Goal: Task Accomplishment & Management: Manage account settings

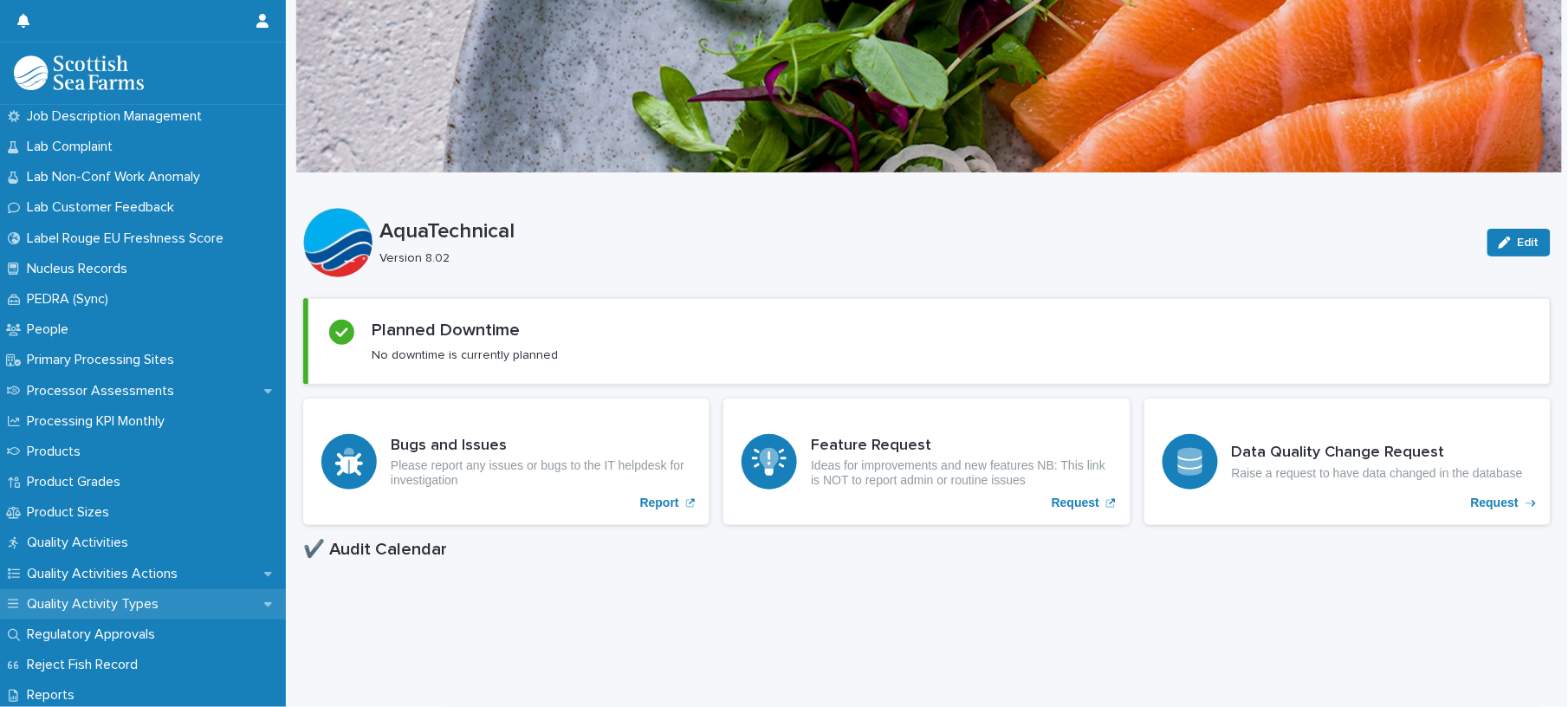
scroll to position [1861, 0]
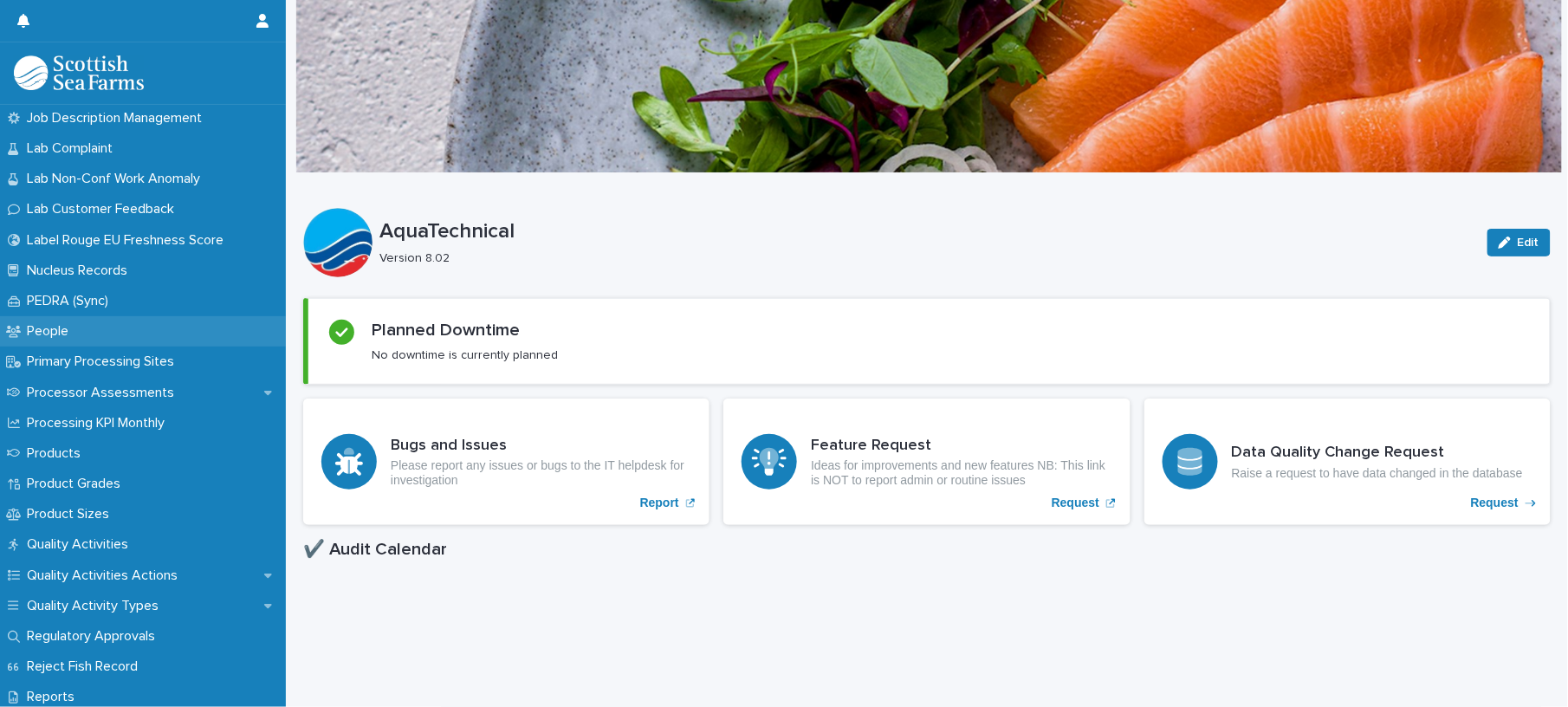
click at [67, 325] on p "People" at bounding box center [51, 331] width 63 height 16
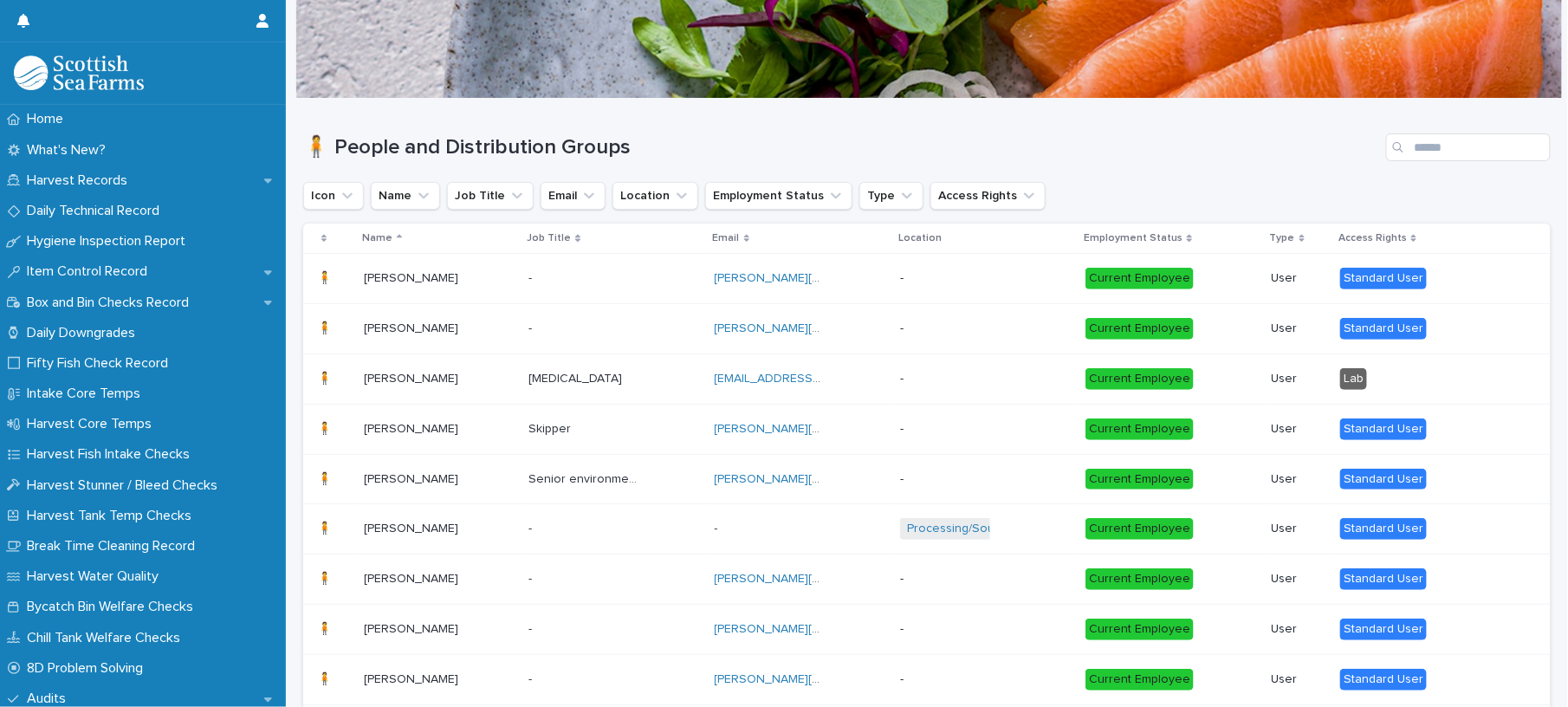
scroll to position [115, 0]
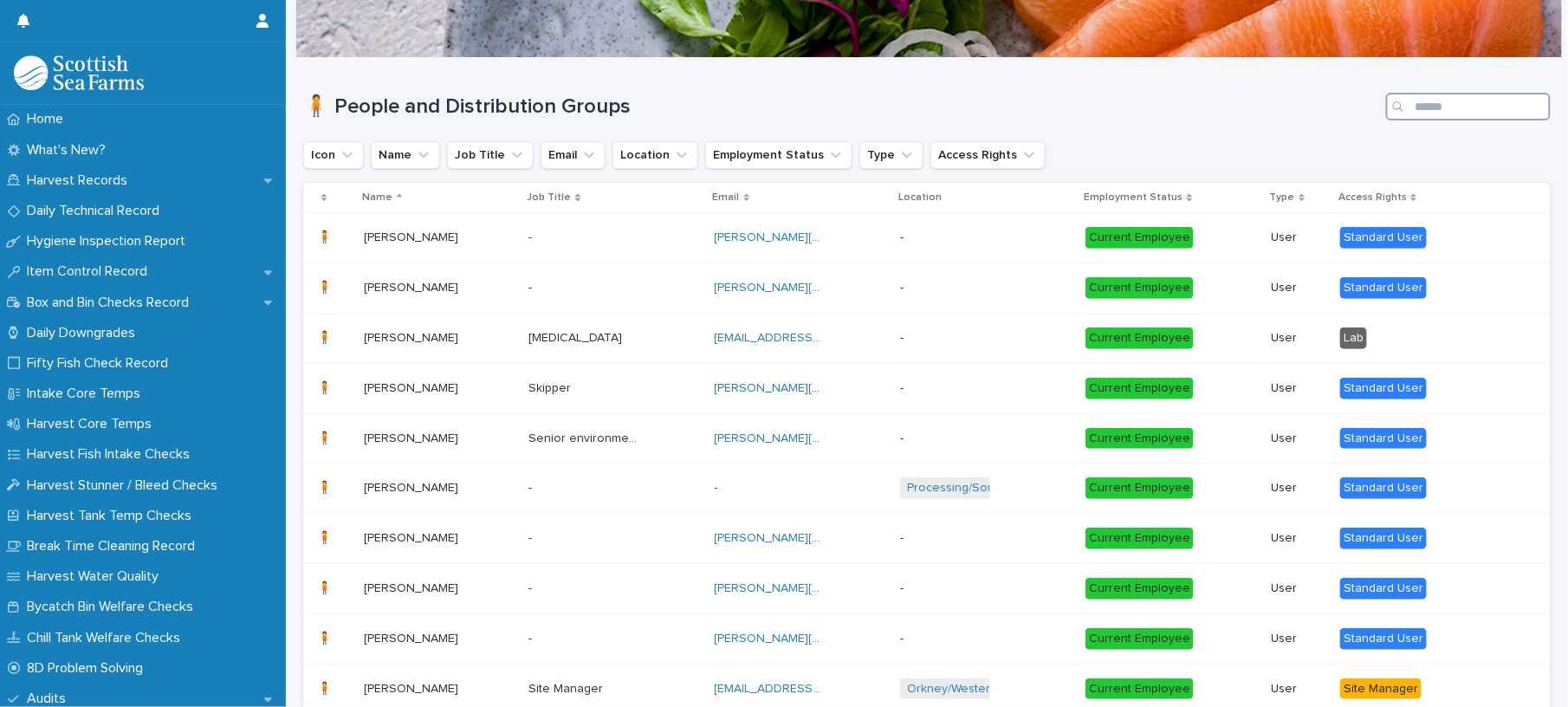
click at [1466, 114] on input "Search" at bounding box center [1468, 106] width 165 height 28
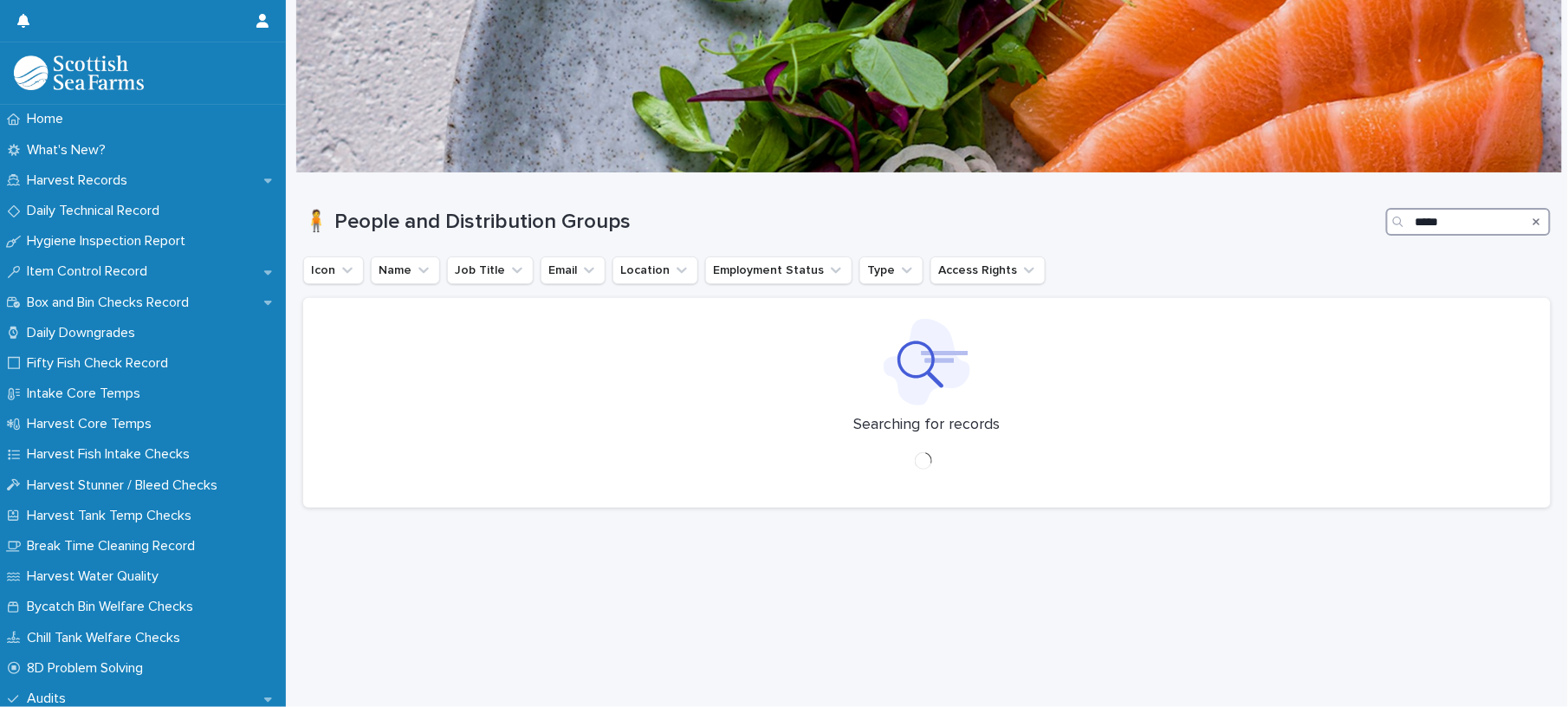
scroll to position [17, 0]
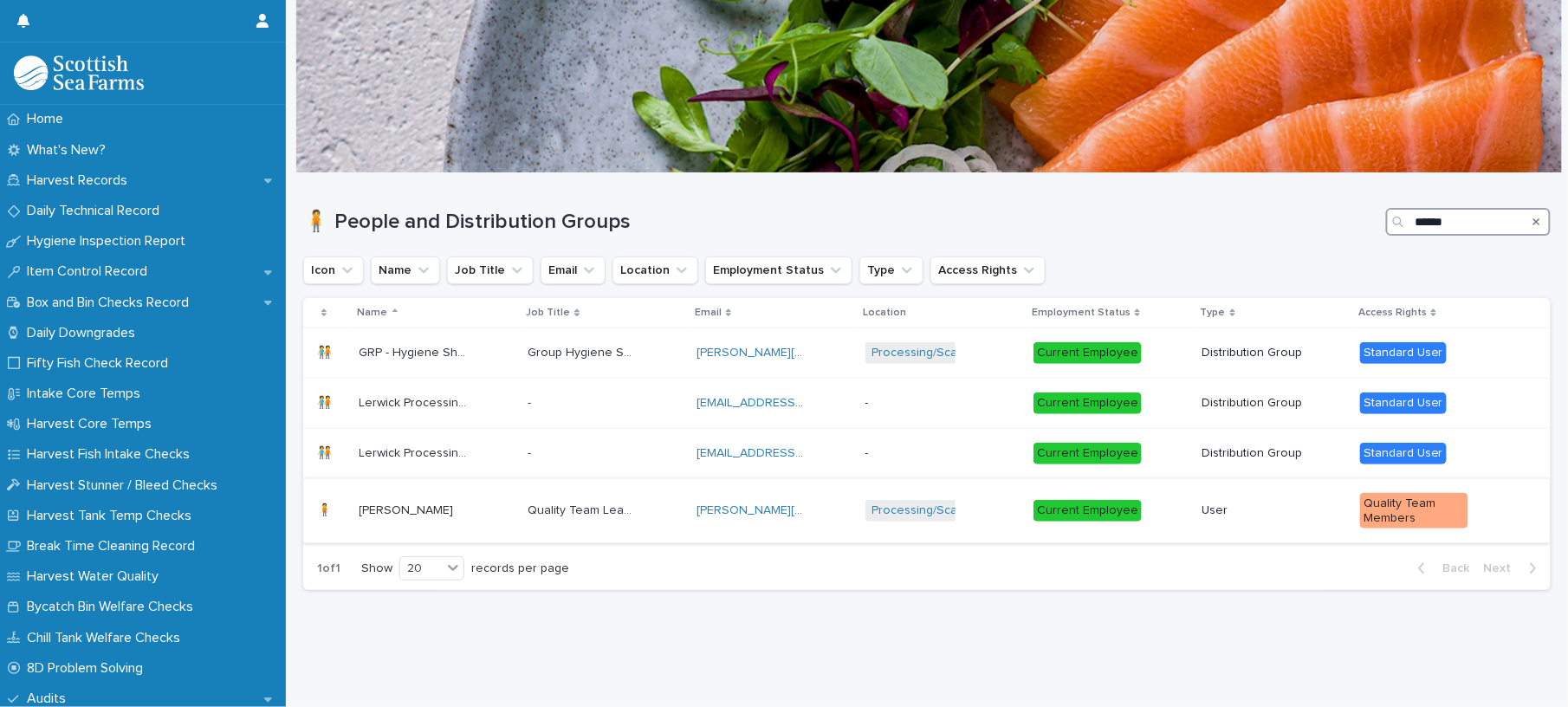
type input "******"
click at [979, 500] on div "Processing/Scalloway Factory + 0" at bounding box center [943, 510] width 155 height 35
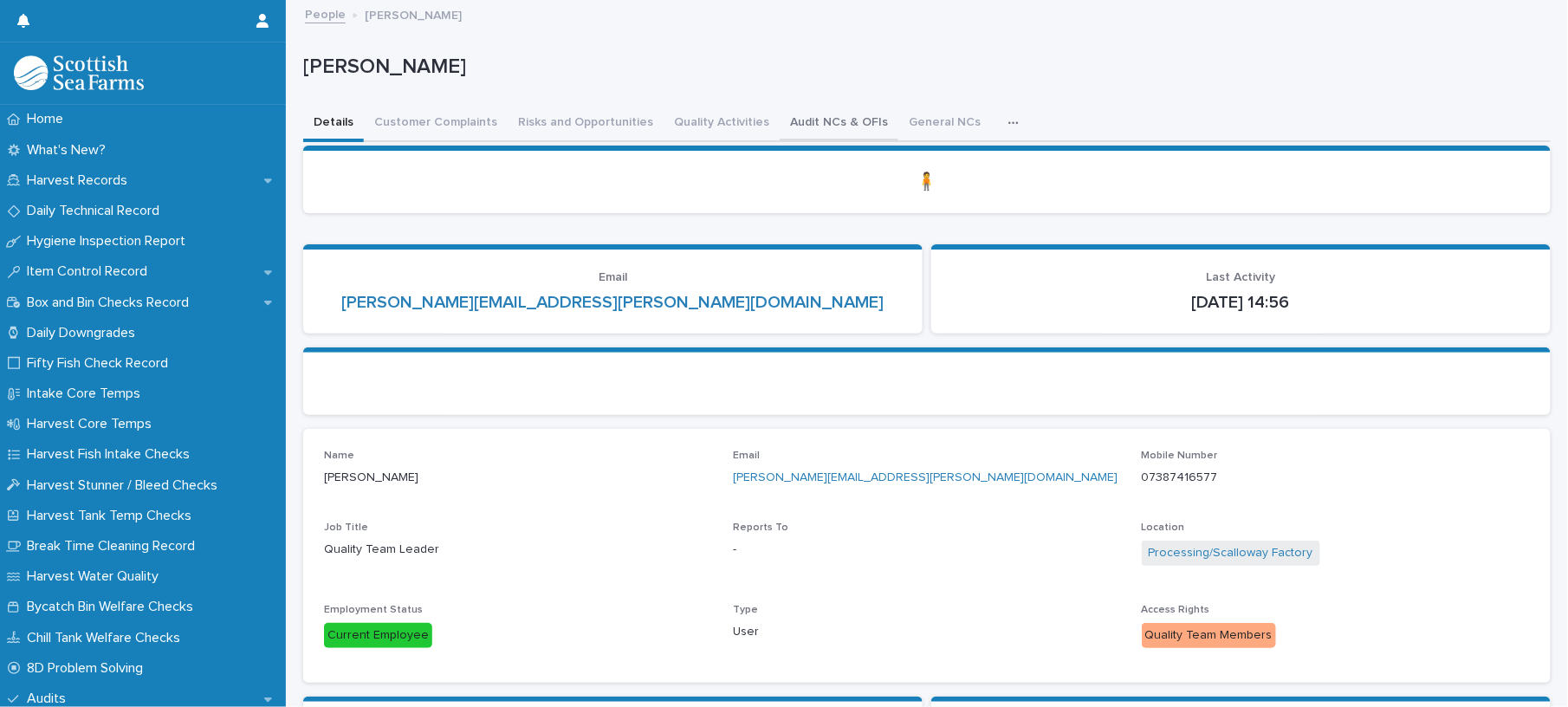
click at [809, 111] on button "Audit NCs & OFIs" at bounding box center [839, 124] width 119 height 36
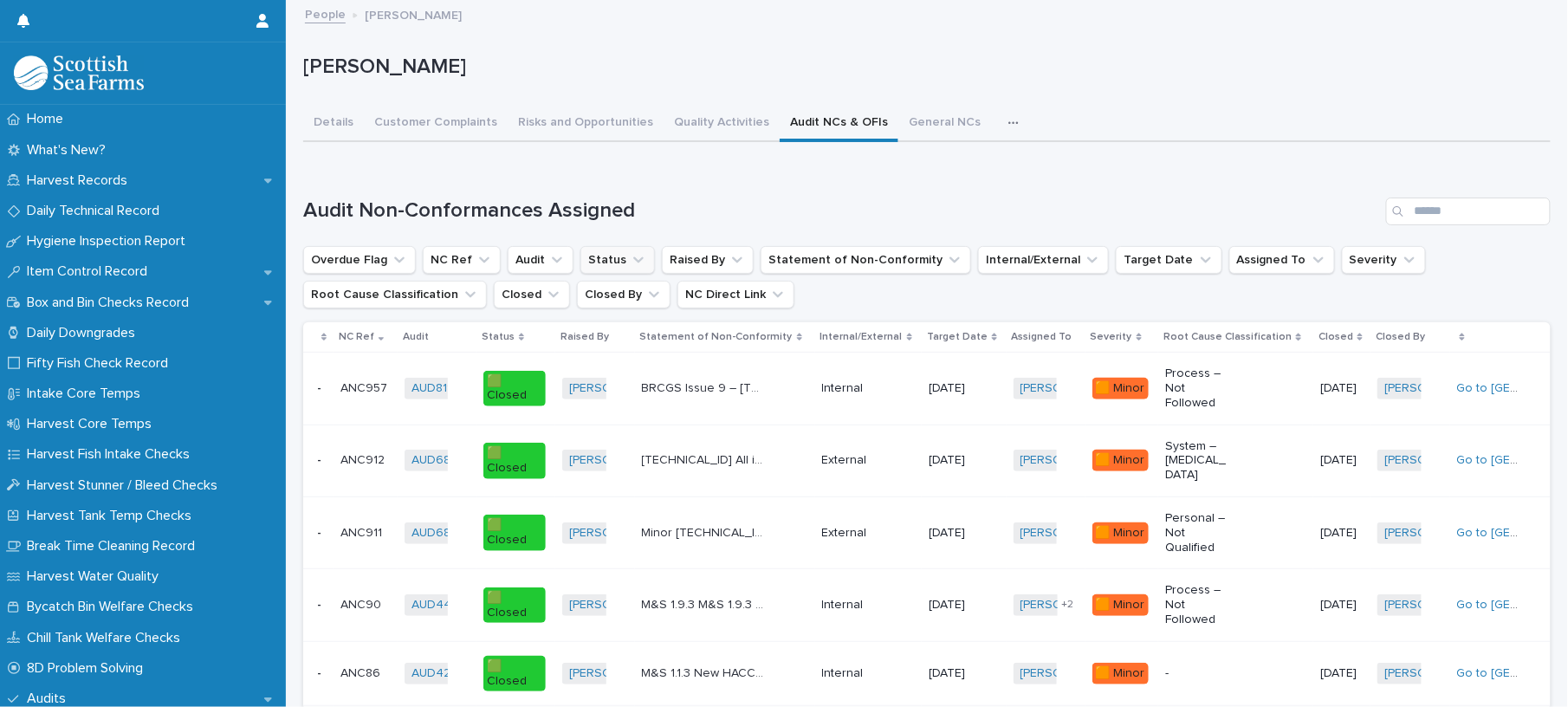
click at [610, 257] on button "Status" at bounding box center [617, 260] width 74 height 28
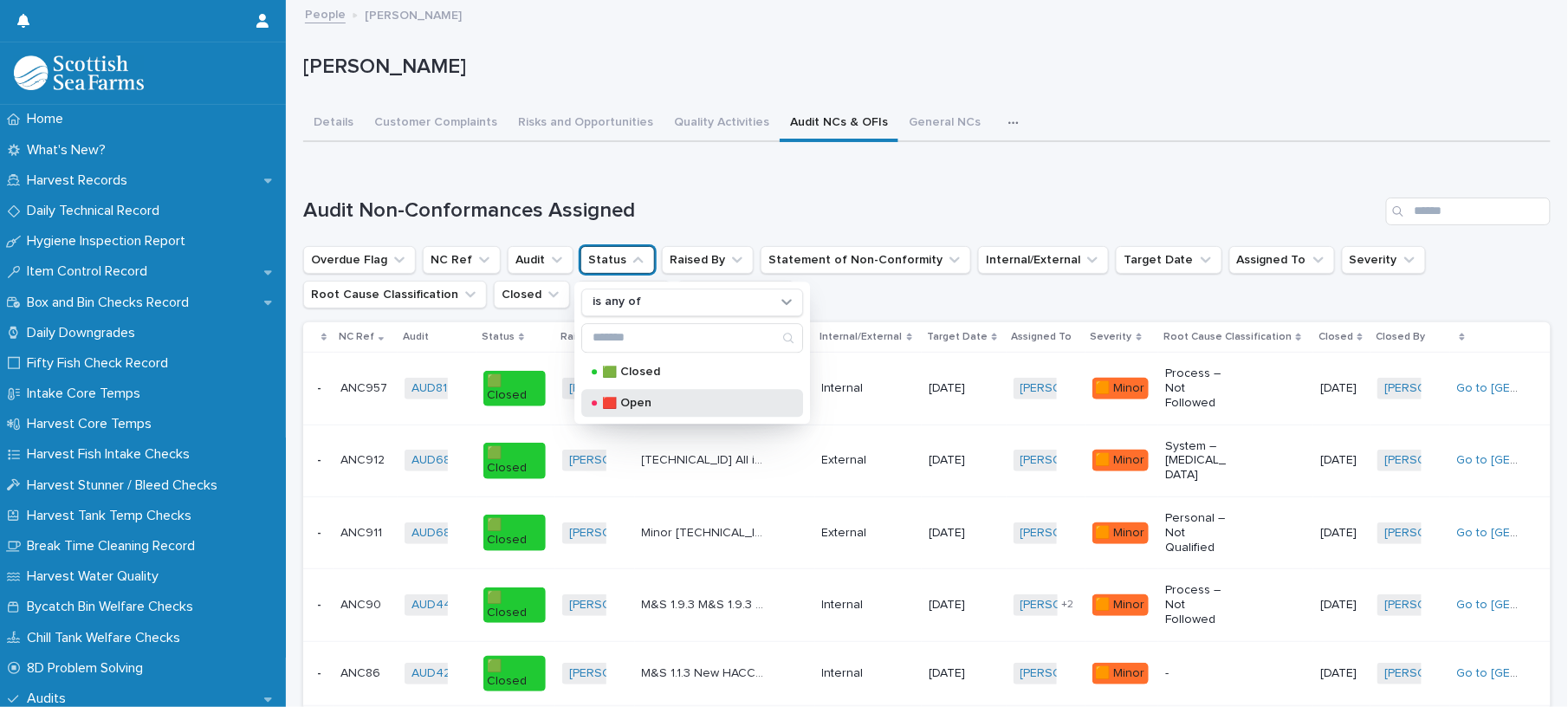
click at [654, 413] on div "🟥 Open" at bounding box center [692, 403] width 222 height 28
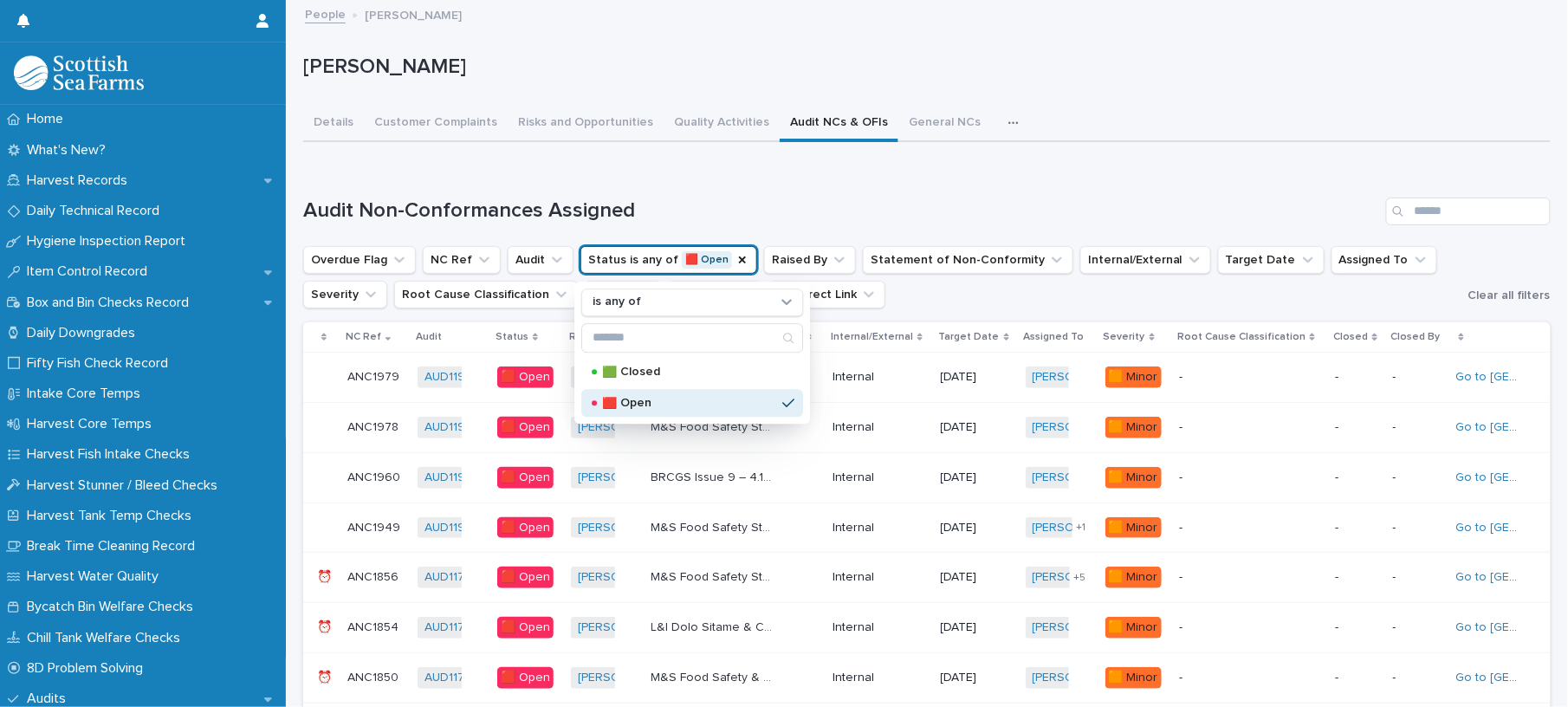
click at [993, 171] on div "Loading... Saving… Audit Non-Conformances Assigned Overdue Flag NC Ref Audit St…" at bounding box center [927, 488] width 1247 height 652
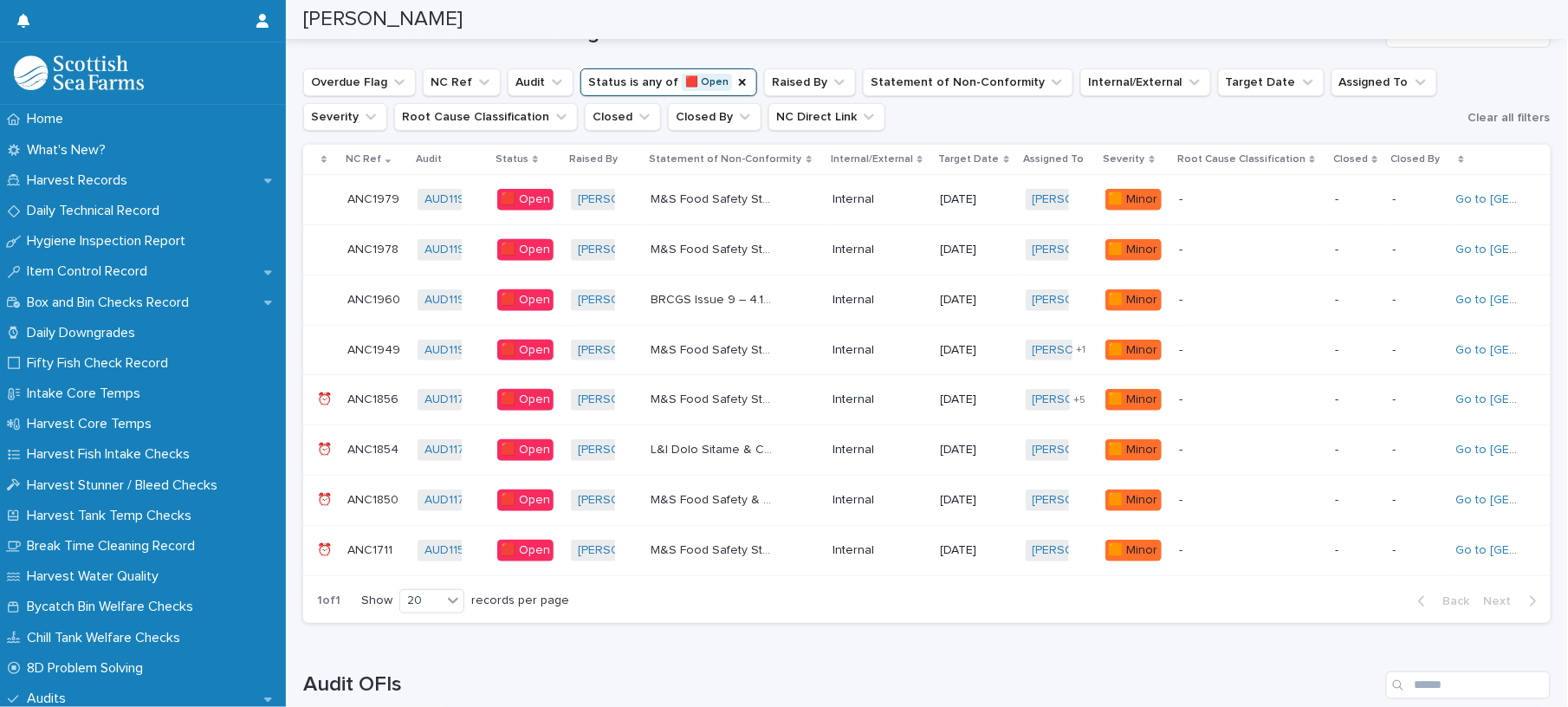
scroll to position [230, 0]
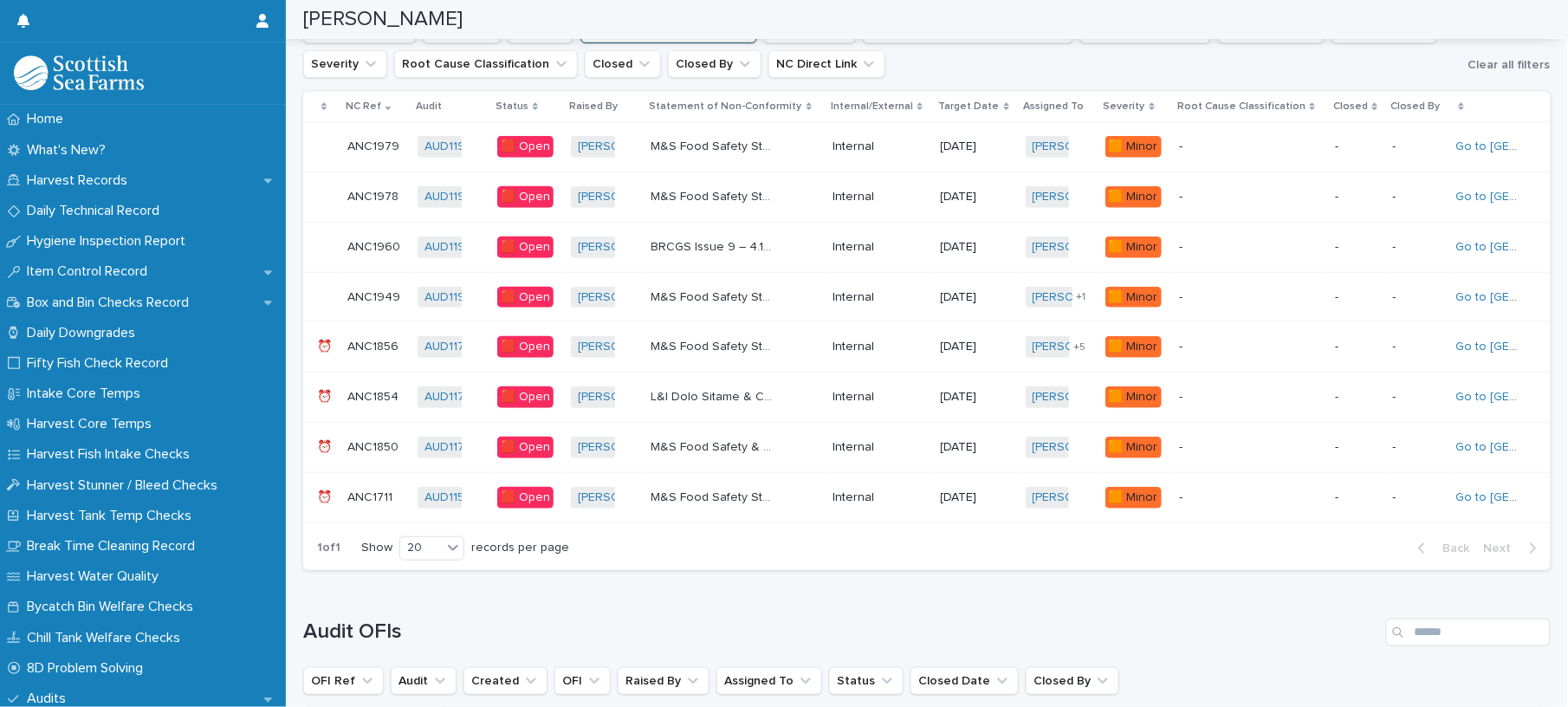
click at [804, 501] on div "M&S Food Safety Standard – 3.13.8 Last Rentokil review meeting [DATE]. No minut…" at bounding box center [735, 498] width 168 height 29
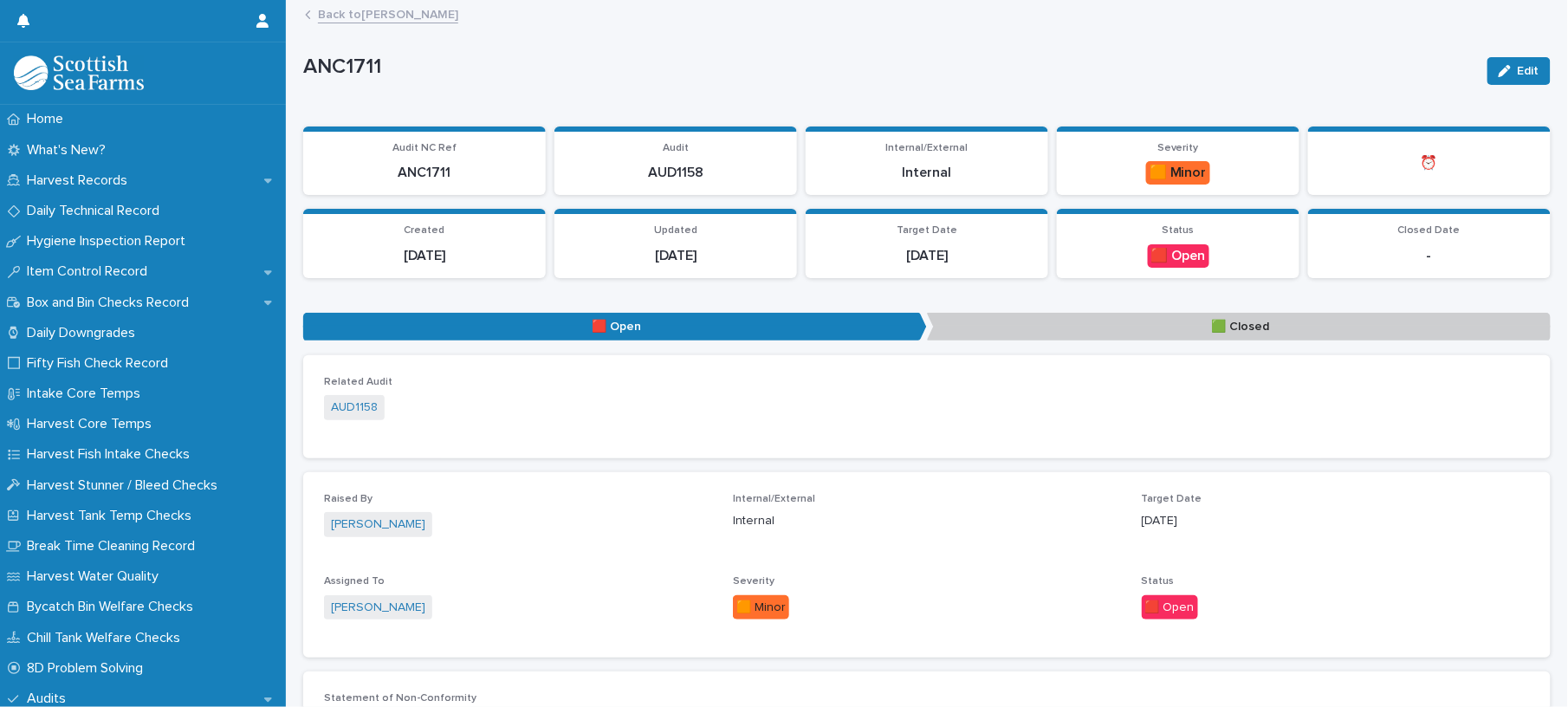
click at [410, 19] on link "Back to [PERSON_NAME]" at bounding box center [388, 13] width 141 height 20
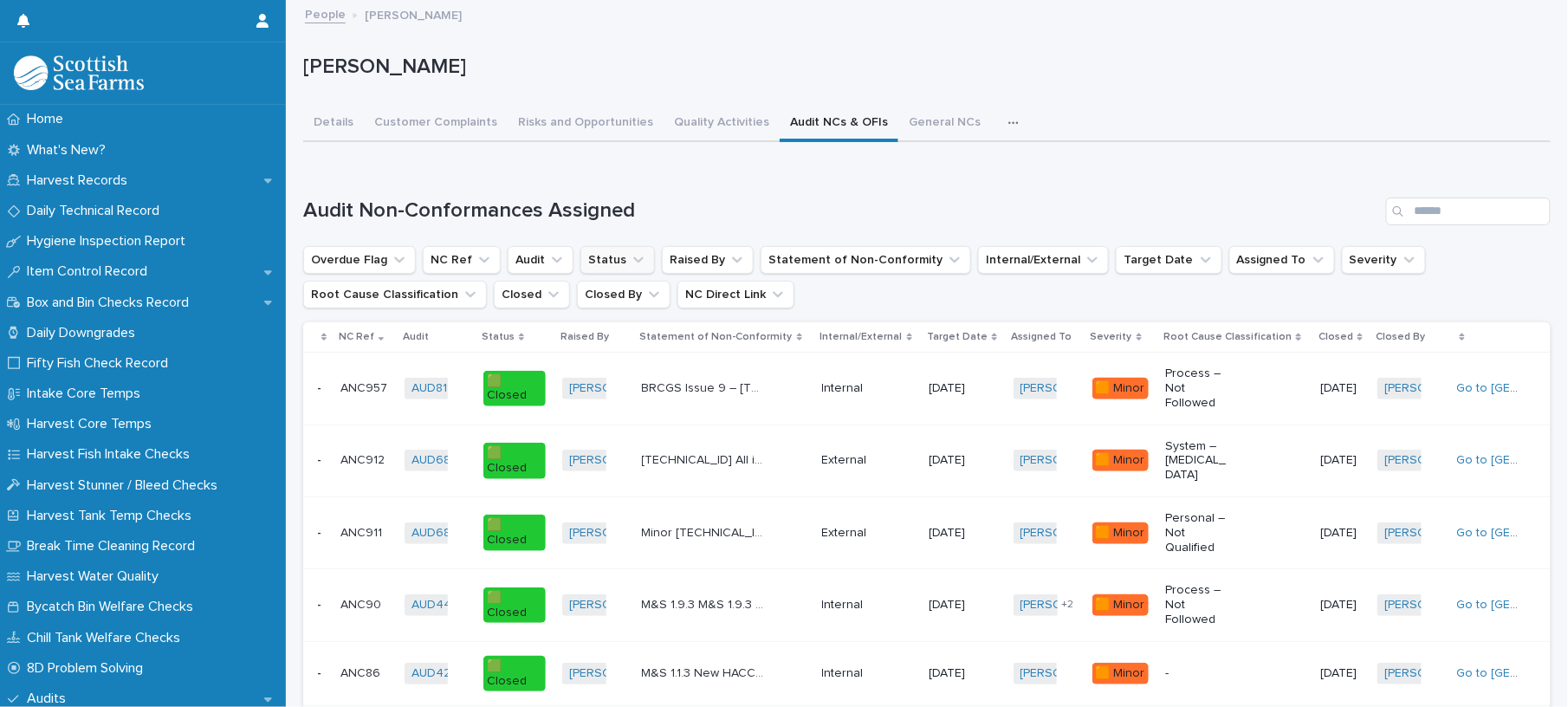
click at [616, 265] on button "Status" at bounding box center [617, 260] width 74 height 28
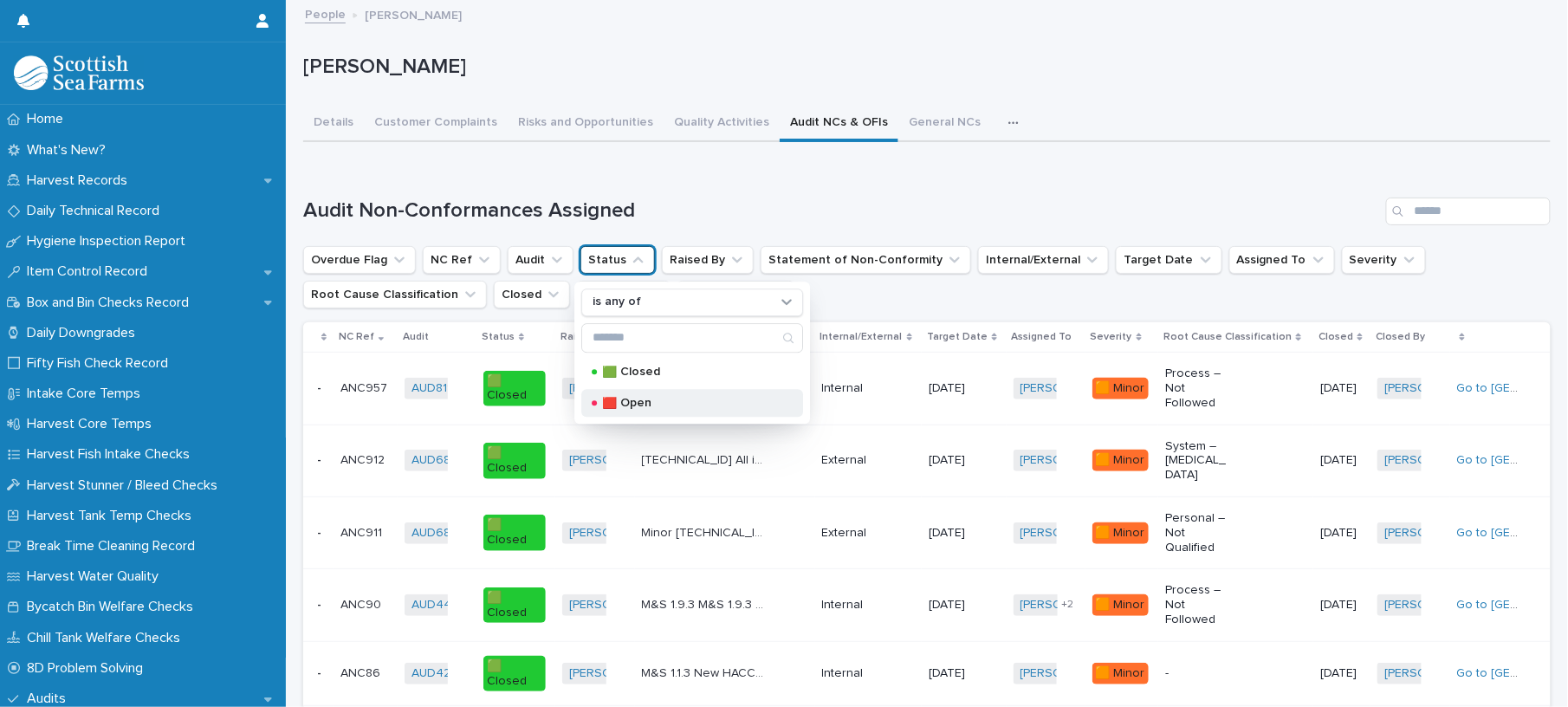
click at [650, 393] on div "🟥 Open" at bounding box center [692, 403] width 222 height 28
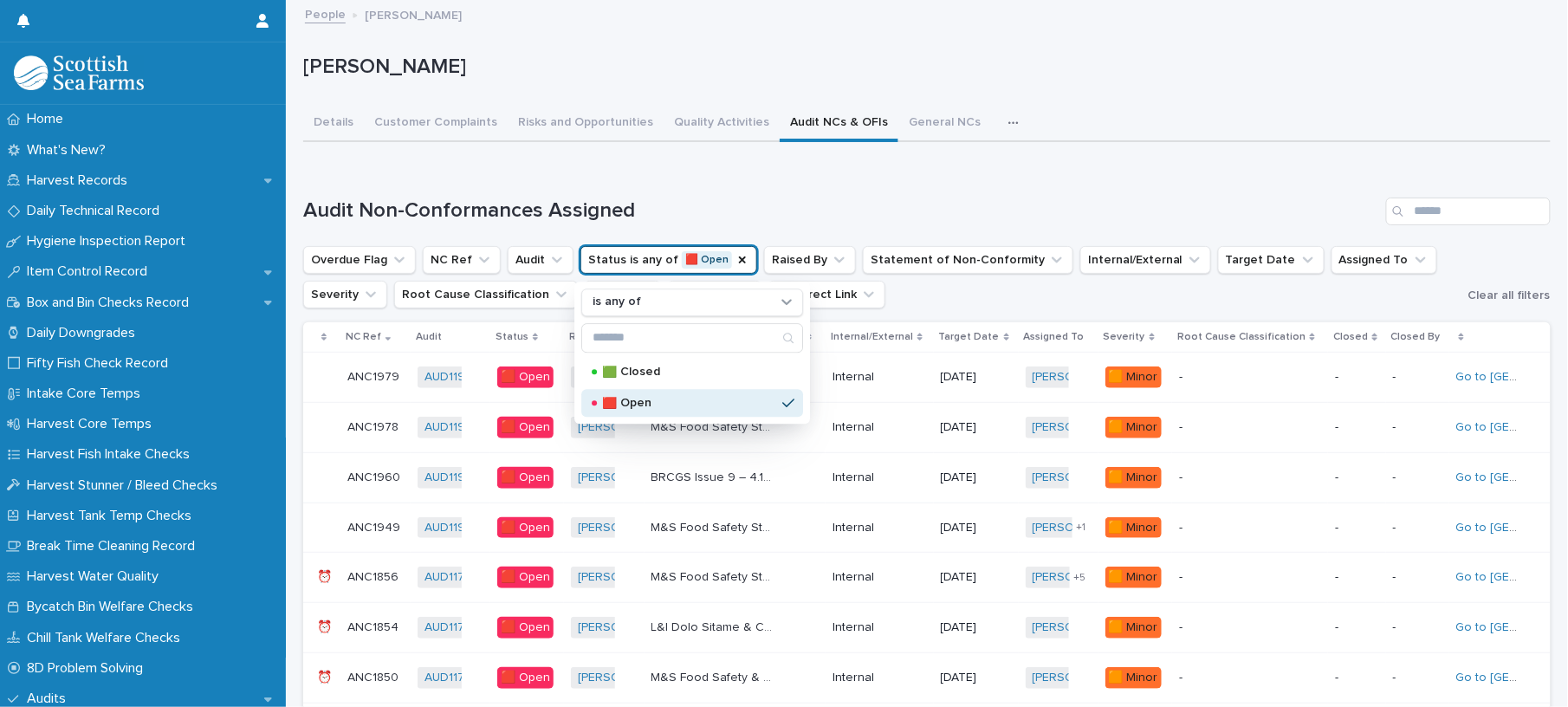
click at [832, 186] on div "Loading... Saving… Audit Non-Conformances Assigned Overdue Flag NC Ref Audit St…" at bounding box center [927, 488] width 1247 height 652
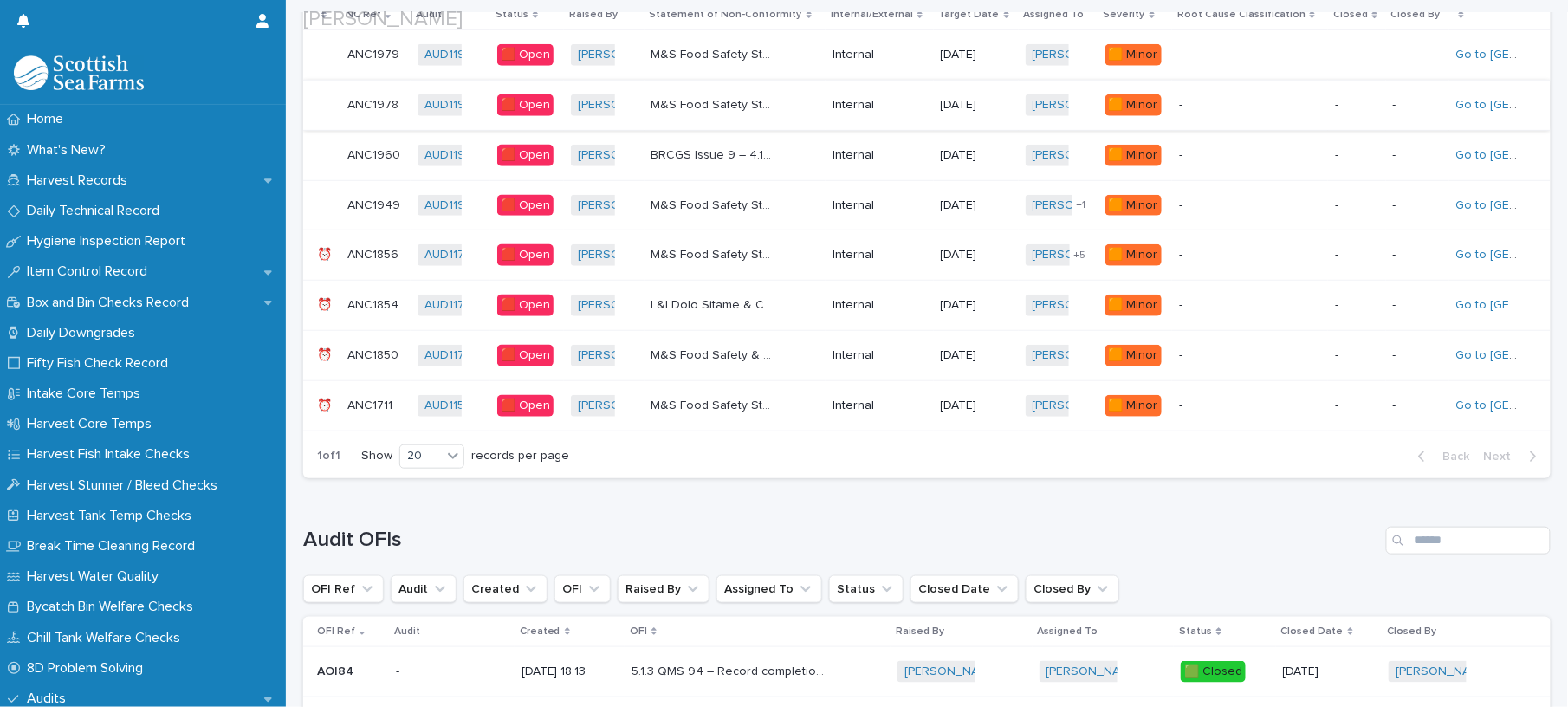
scroll to position [346, 0]
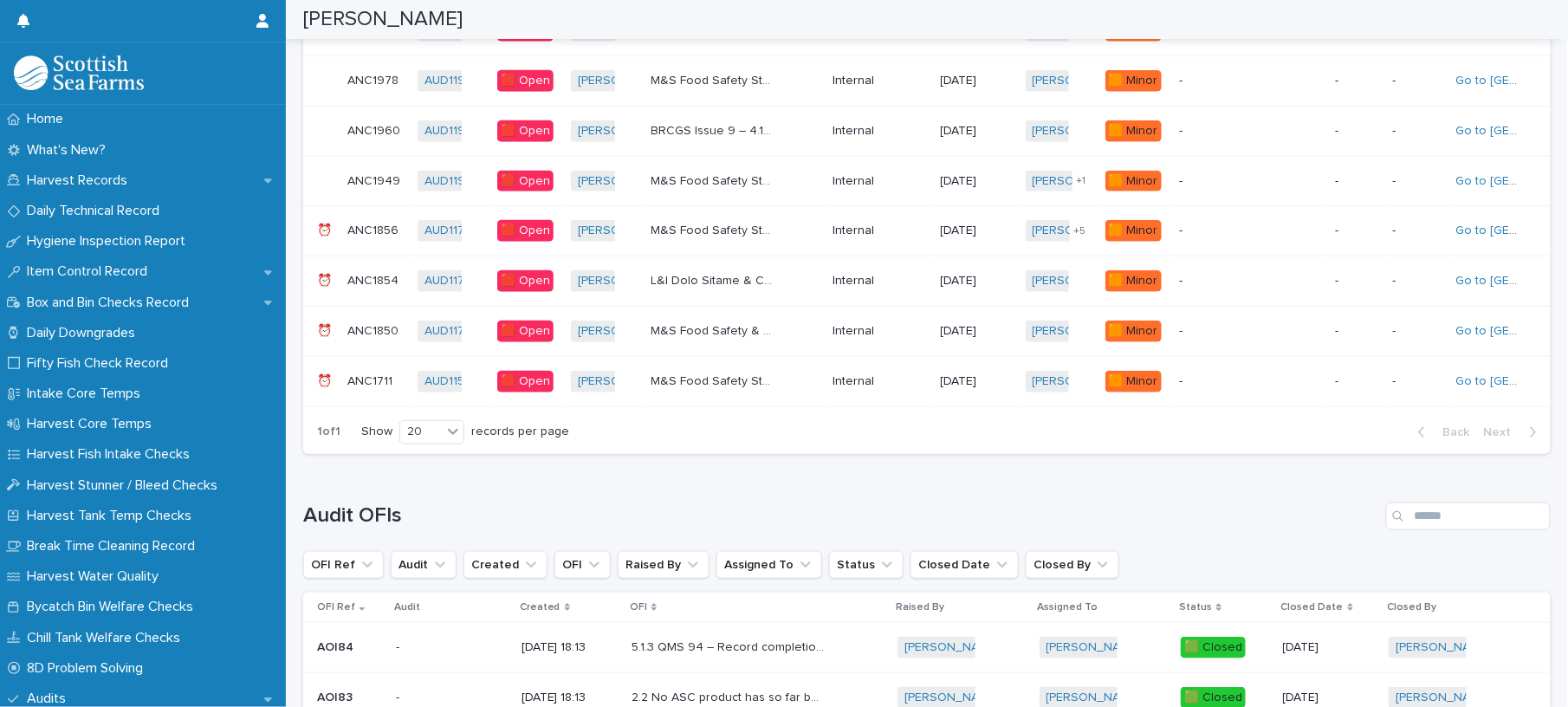
click at [908, 331] on div "Internal" at bounding box center [879, 331] width 93 height 29
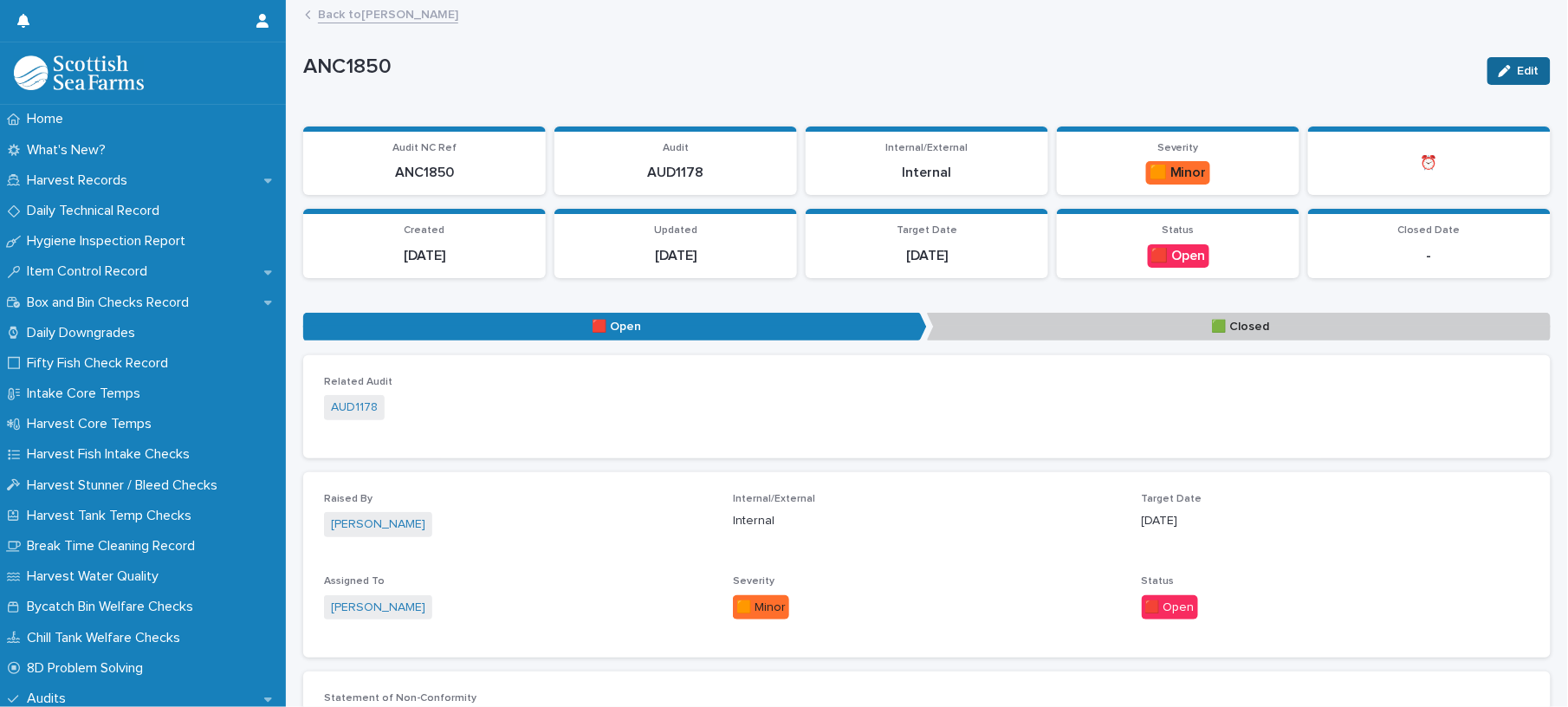
click at [1518, 73] on span "Edit" at bounding box center [1528, 70] width 22 height 12
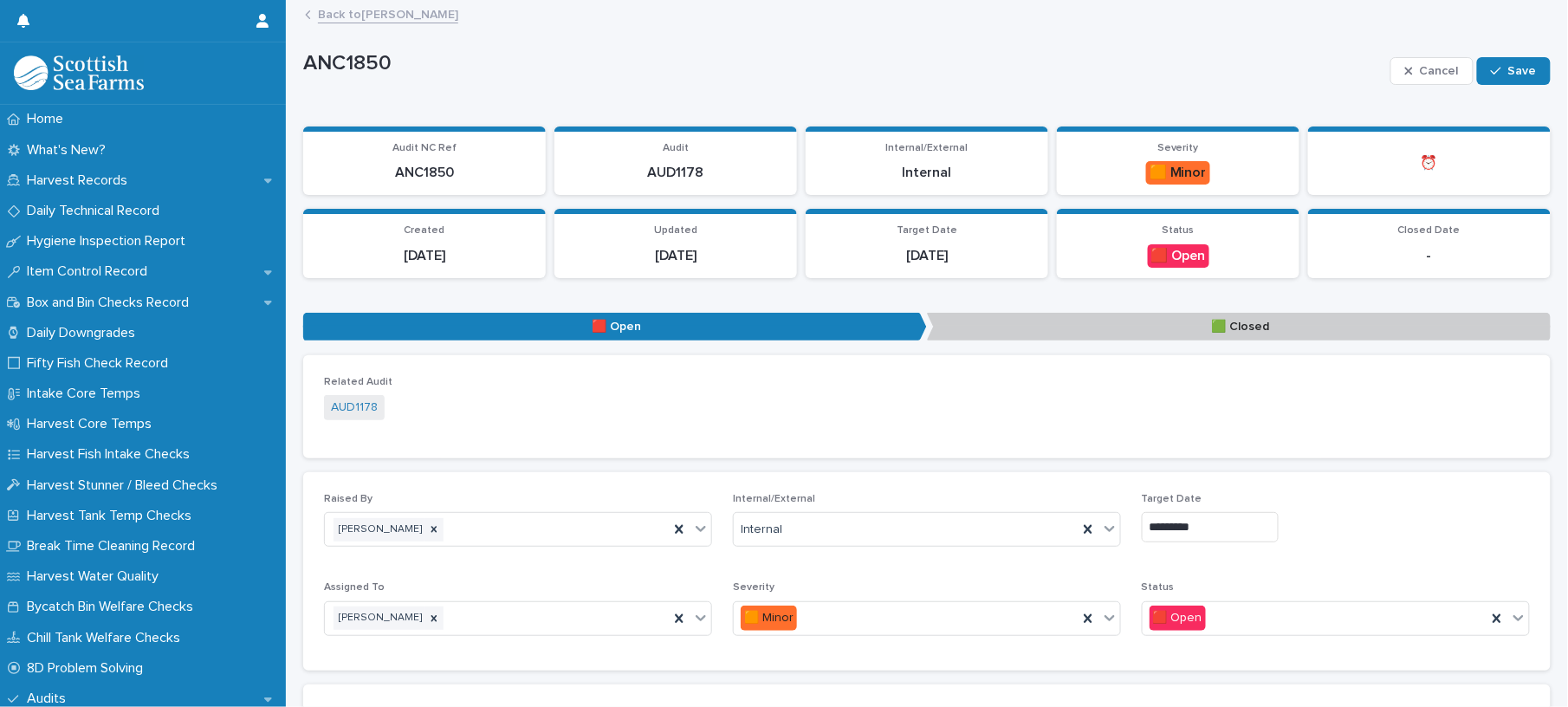
click at [1183, 319] on p "🟩 Closed" at bounding box center [1239, 327] width 624 height 29
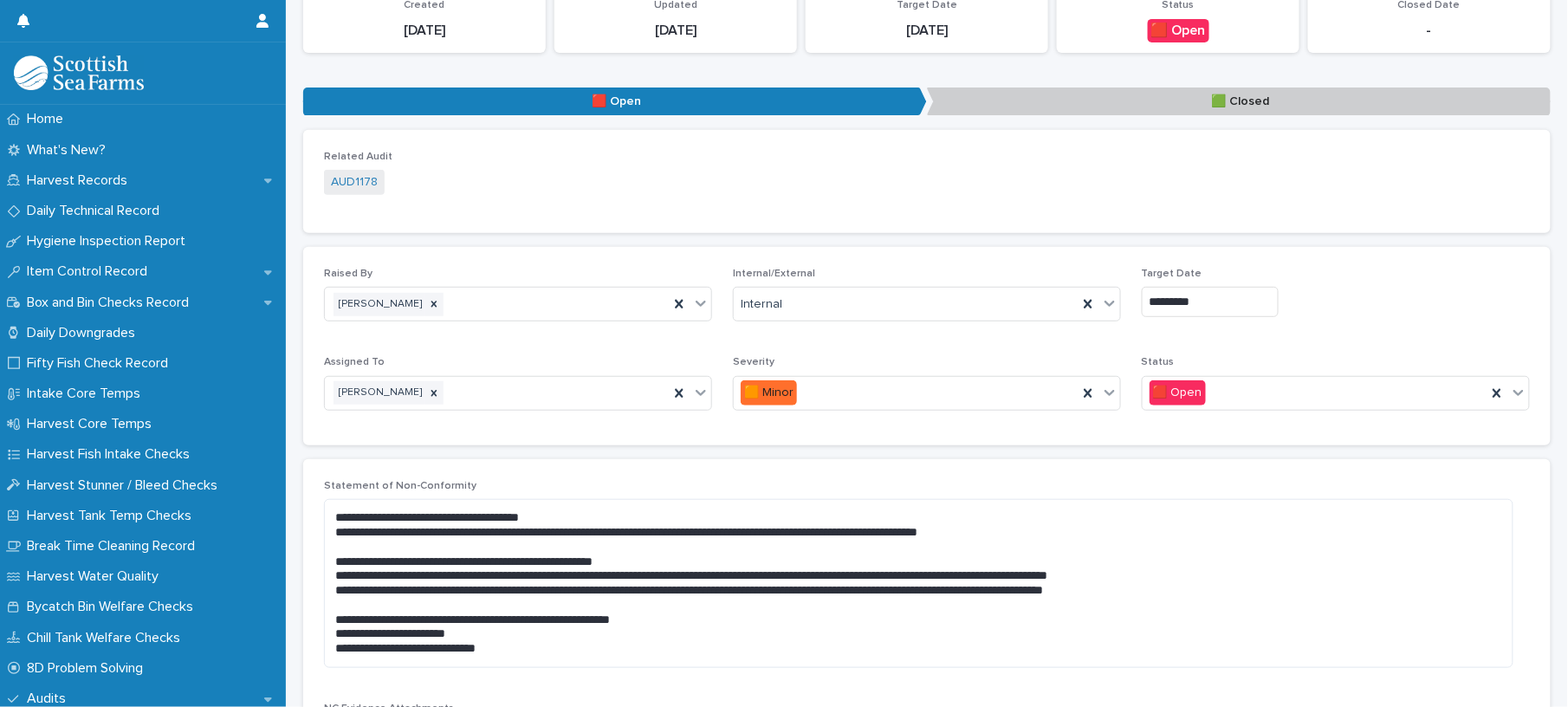
scroll to position [462, 0]
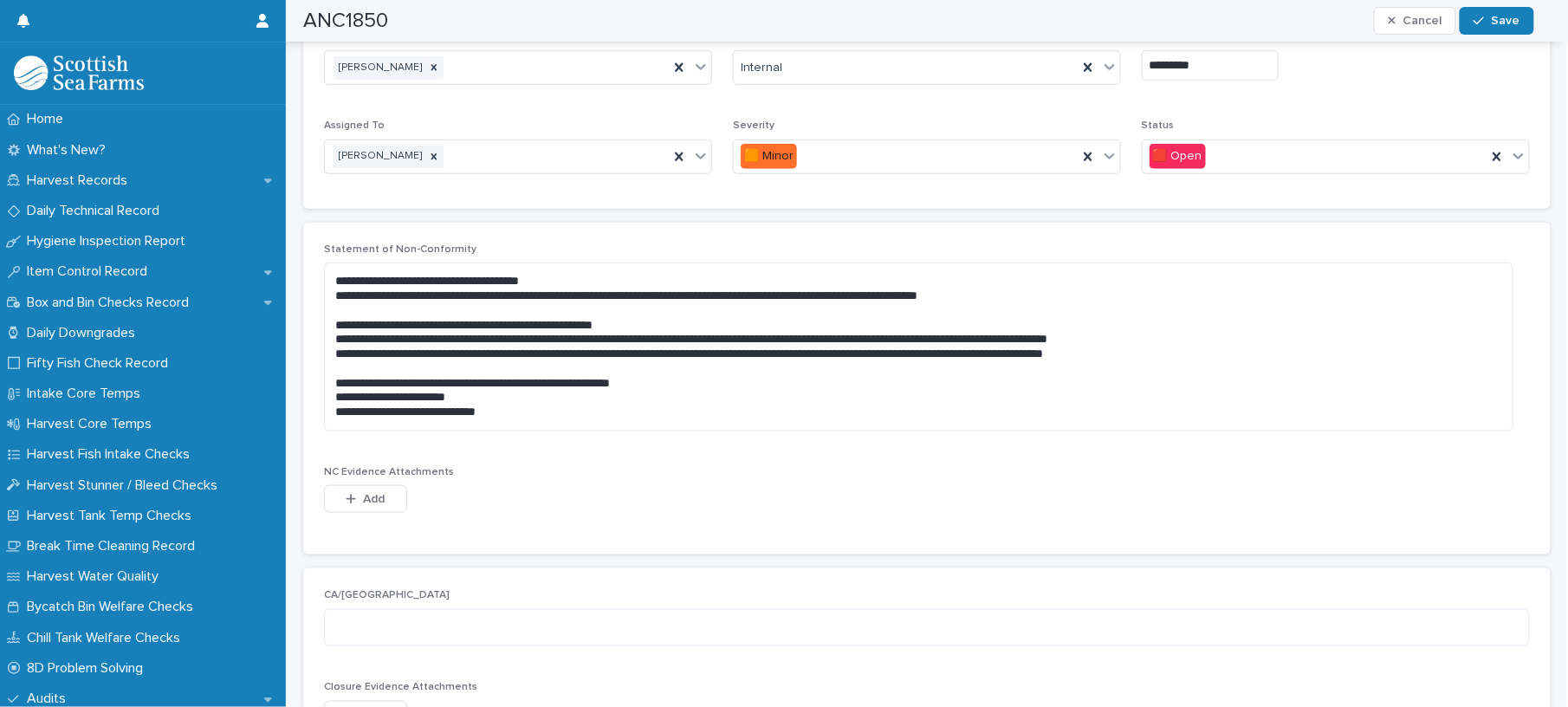
click at [1168, 137] on div "Status 🟥 Open" at bounding box center [1336, 153] width 388 height 68
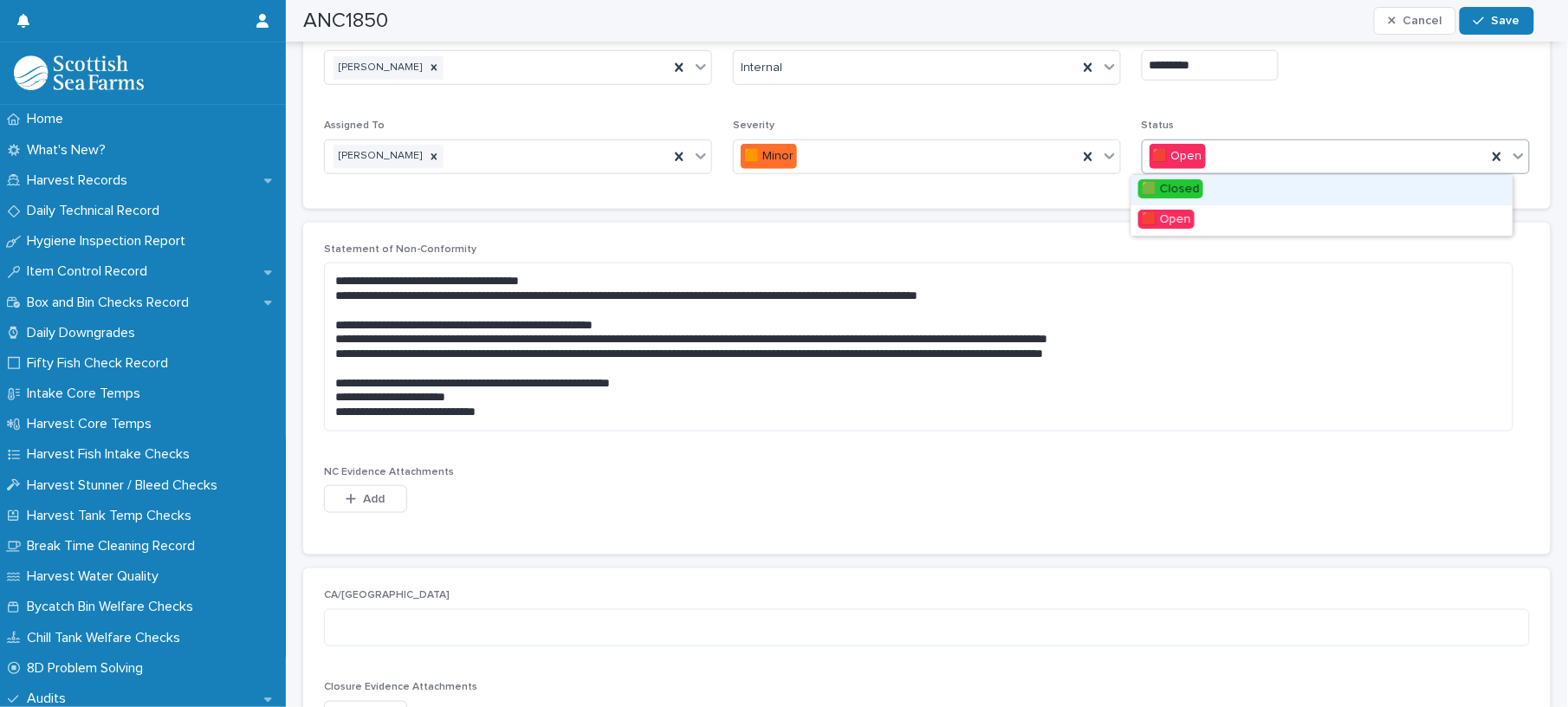
click at [1168, 190] on span "🟩 Closed" at bounding box center [1171, 188] width 65 height 19
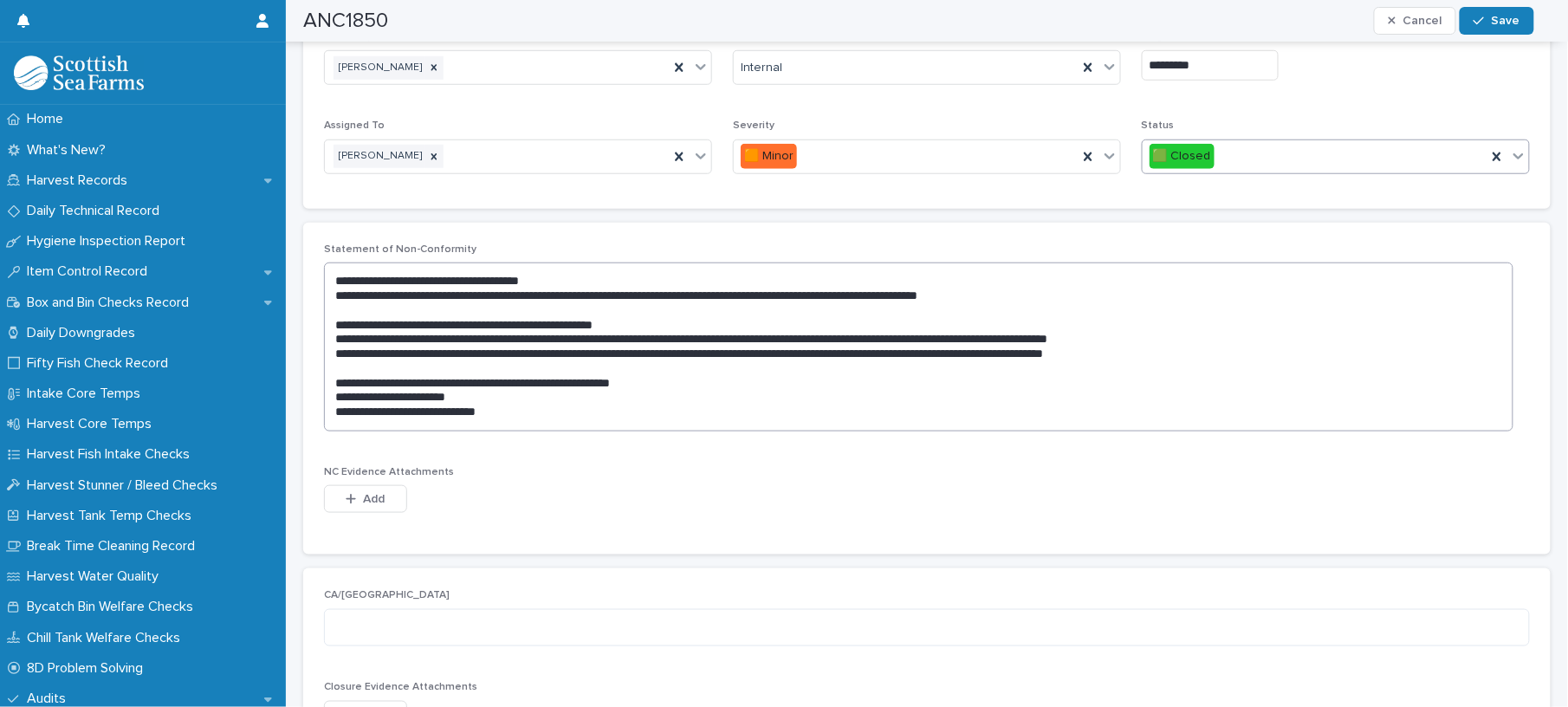
scroll to position [809, 0]
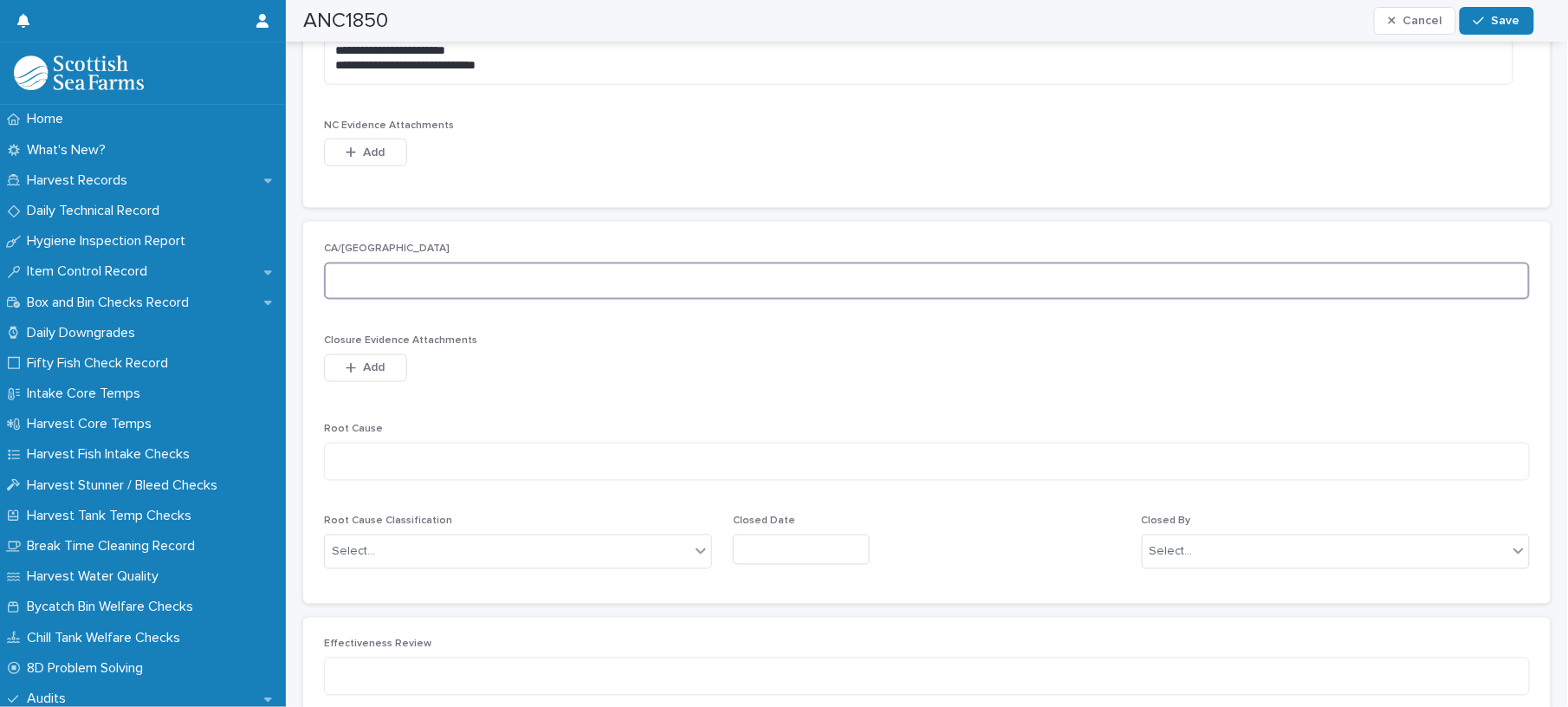
click at [362, 275] on textarea at bounding box center [928, 282] width 1206 height 38
type textarea "**********"
click at [452, 479] on textarea at bounding box center [928, 462] width 1206 height 38
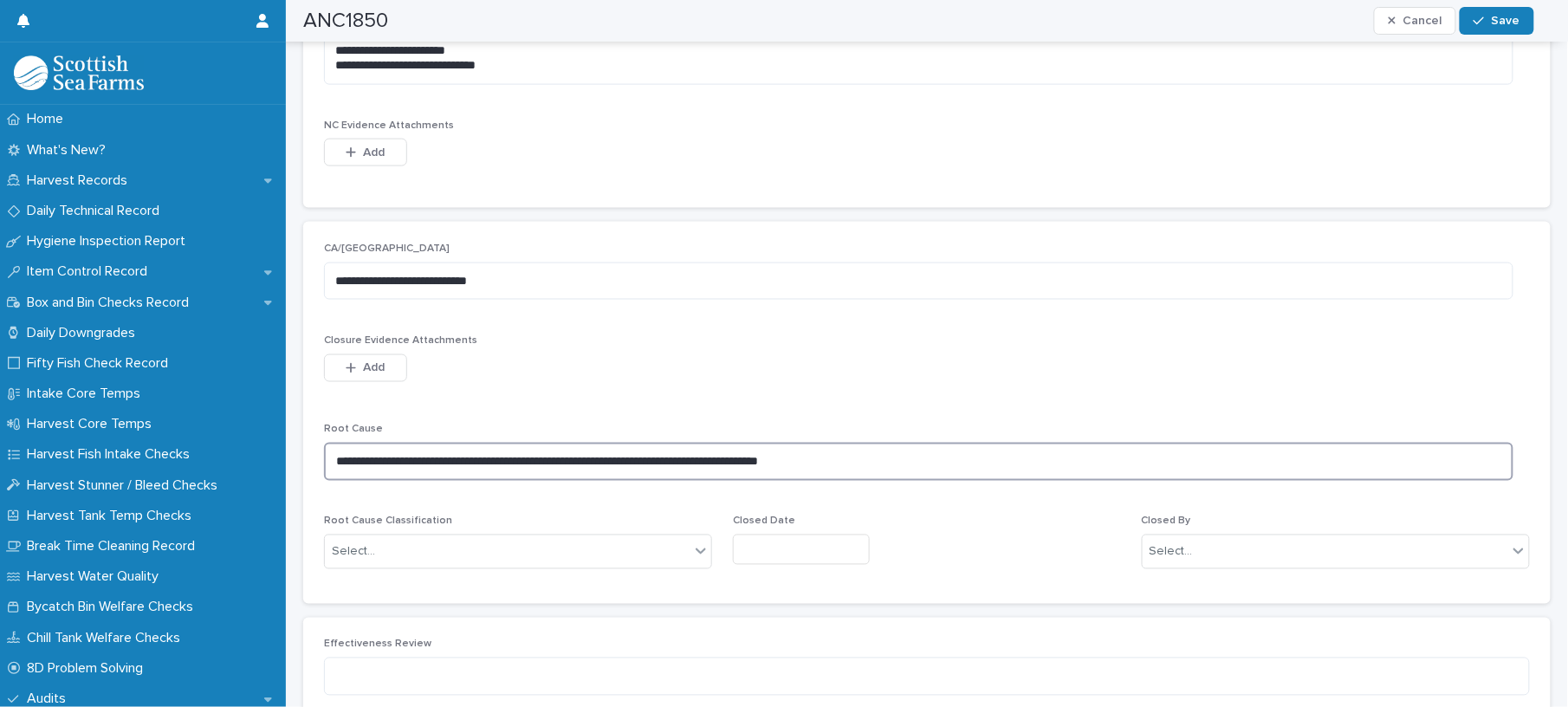
click at [680, 452] on textarea "**********" at bounding box center [919, 462] width 1189 height 38
type textarea "**********"
click at [572, 546] on div "Select..." at bounding box center [506, 552] width 364 height 29
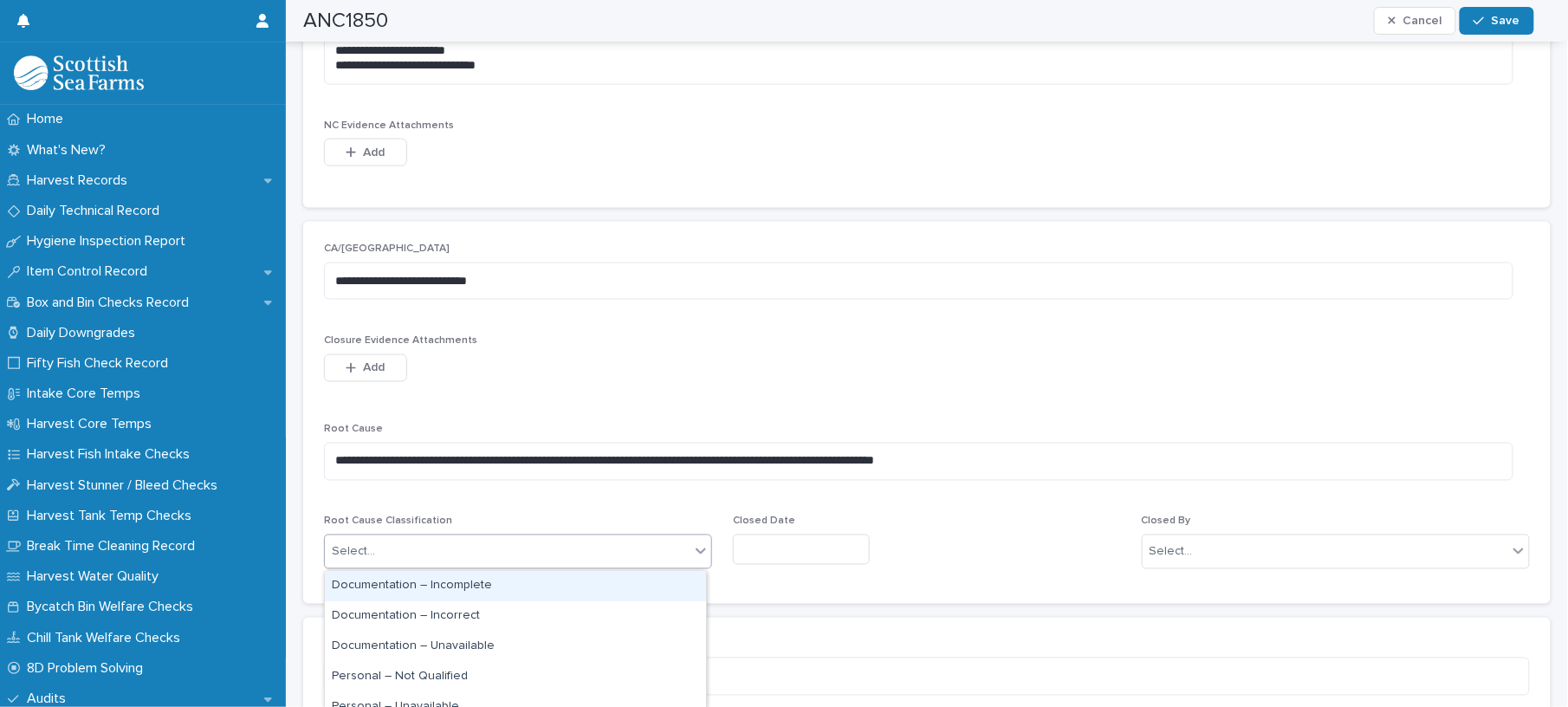
drag, startPoint x: 471, startPoint y: 600, endPoint x: 489, endPoint y: 593, distance: 19.3
click at [489, 593] on div "Documentation – Incomplete" at bounding box center [515, 586] width 382 height 30
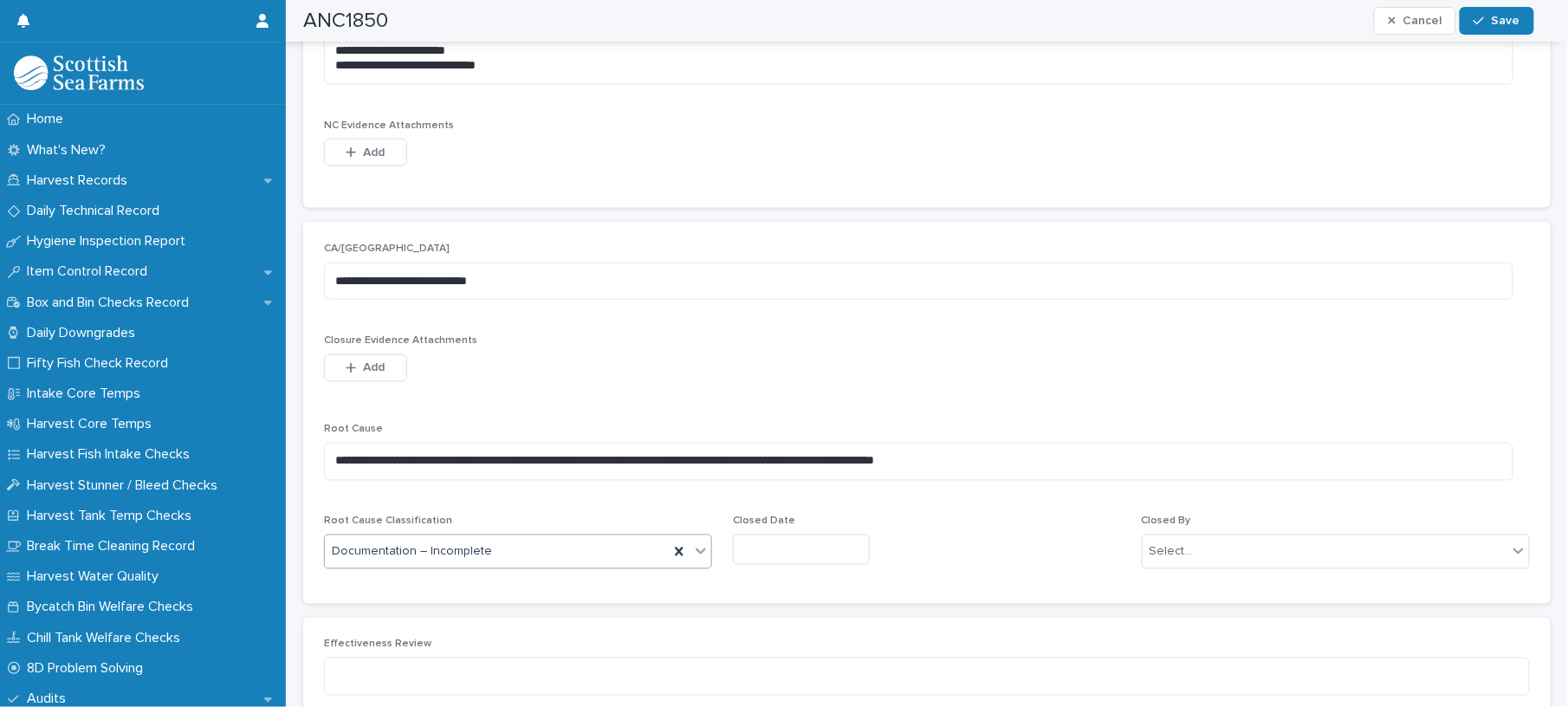
click at [760, 559] on input "text" at bounding box center [801, 550] width 137 height 30
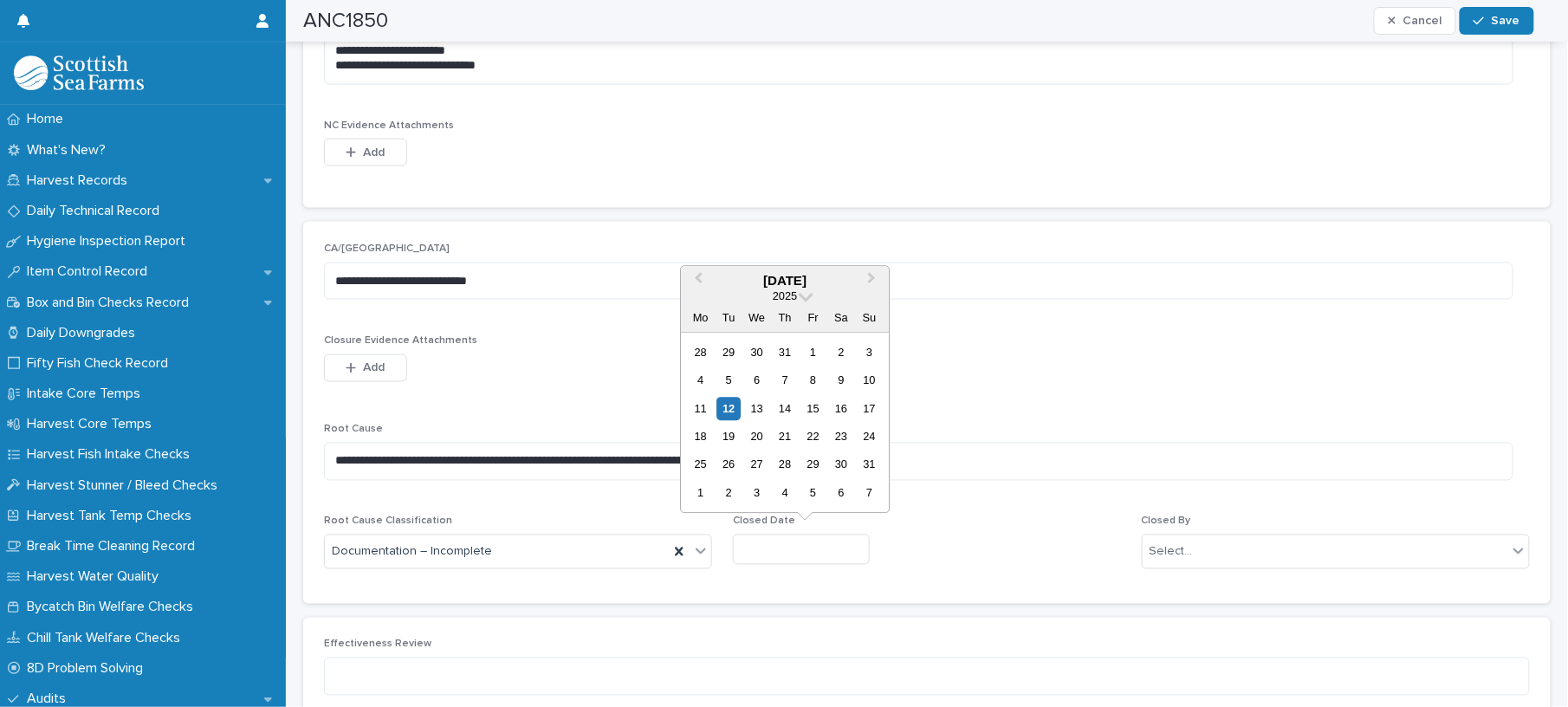
click at [729, 407] on div "12" at bounding box center [729, 408] width 24 height 24
type input "*********"
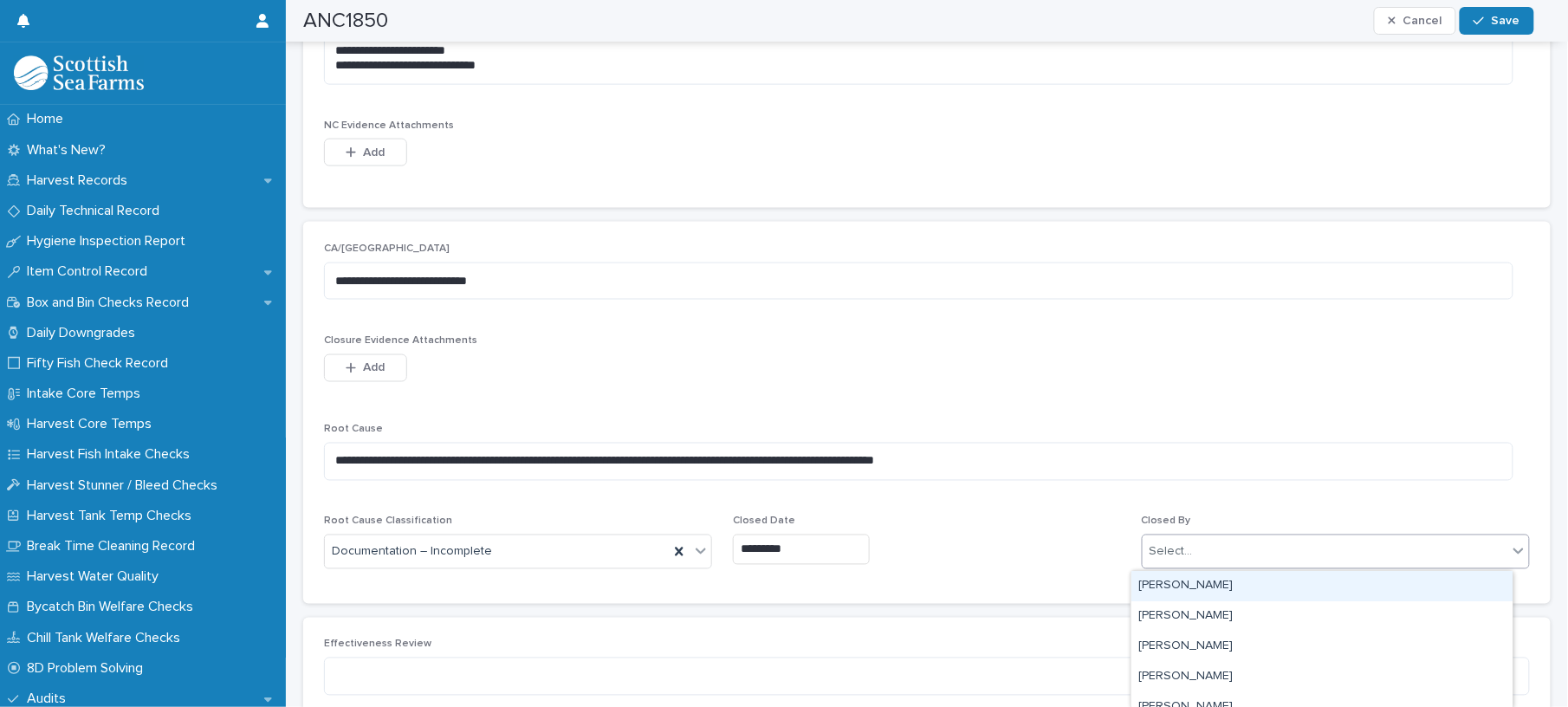
click at [1293, 557] on div "Select..." at bounding box center [1324, 552] width 364 height 29
type input "******"
click at [1156, 574] on div "[PERSON_NAME]" at bounding box center [1322, 586] width 382 height 30
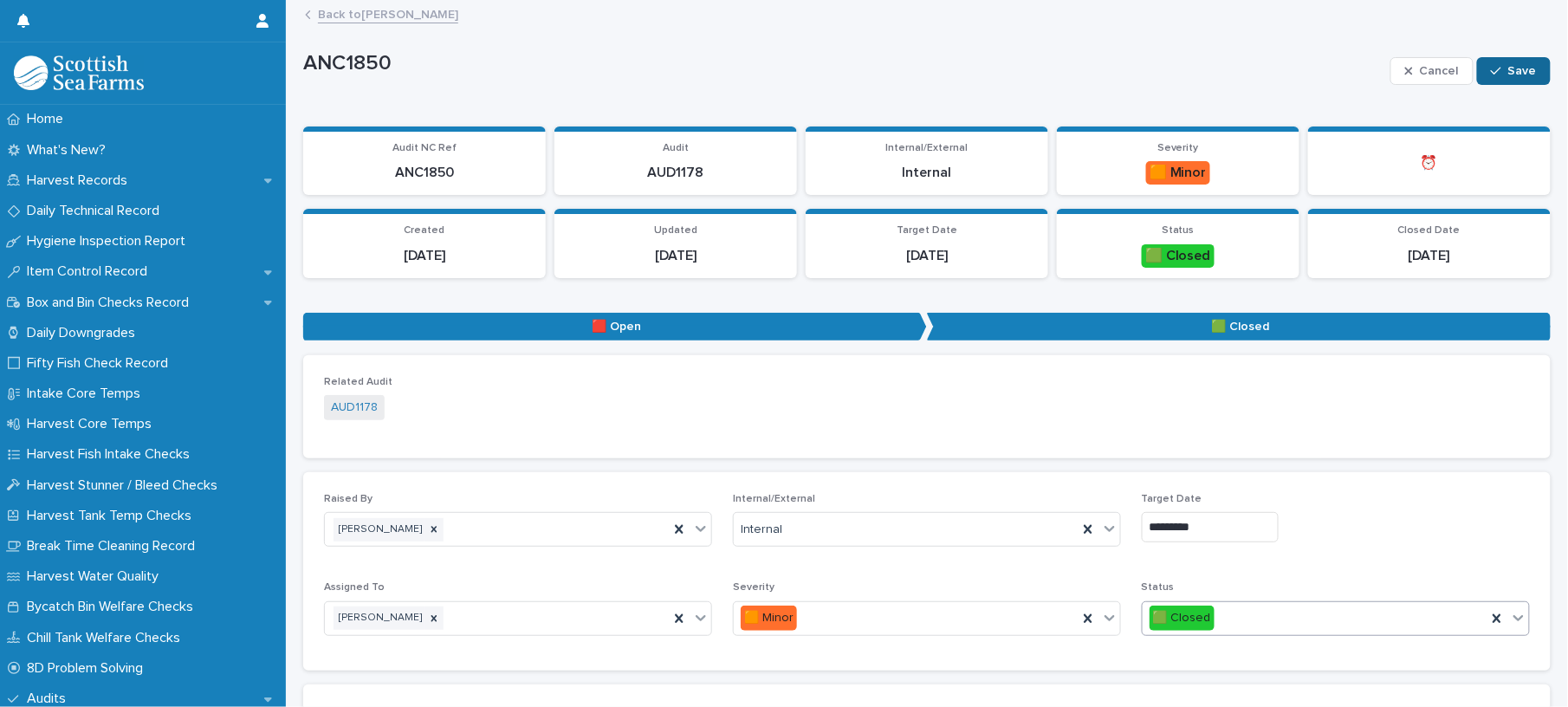
click at [1497, 63] on button "Save" at bounding box center [1514, 70] width 73 height 28
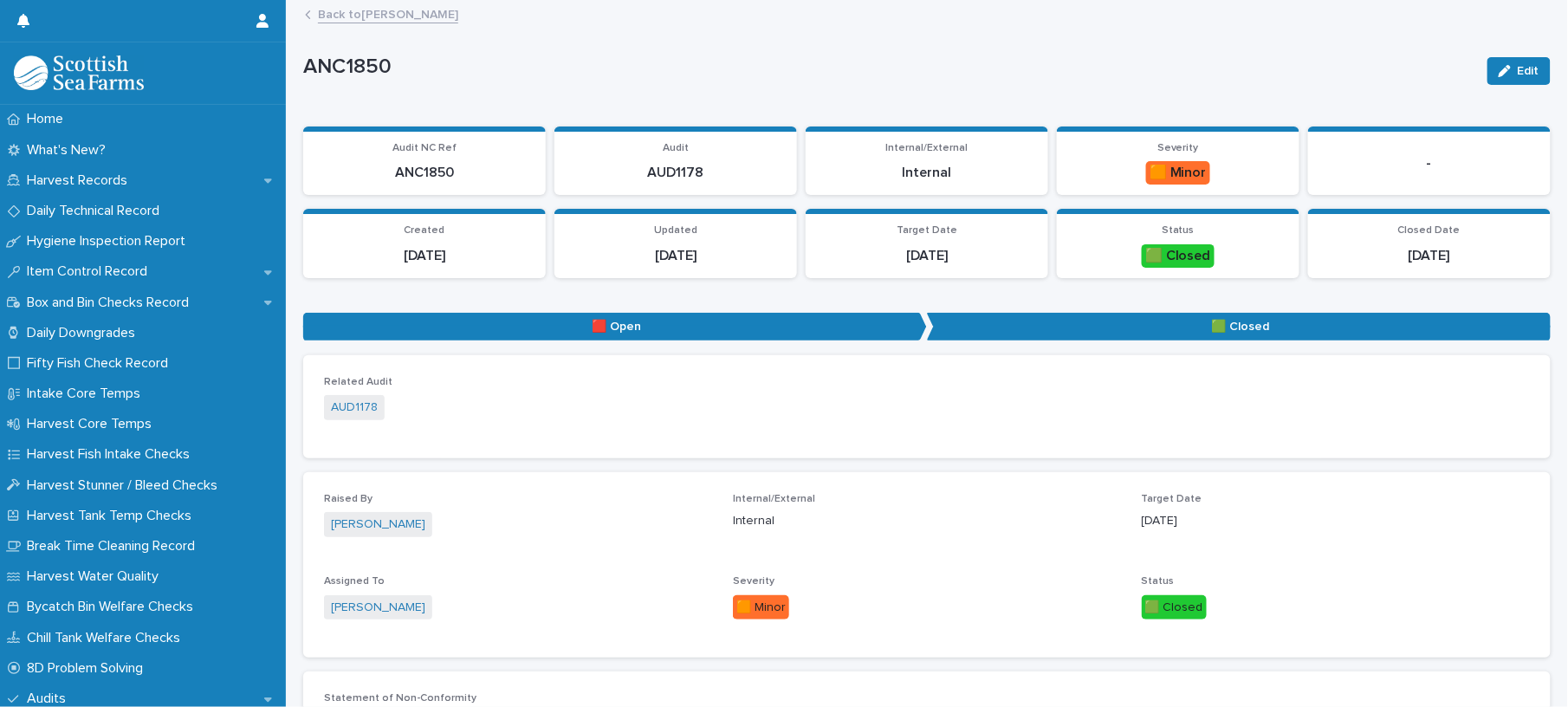
click at [417, 10] on link "Back to [PERSON_NAME]" at bounding box center [388, 13] width 141 height 20
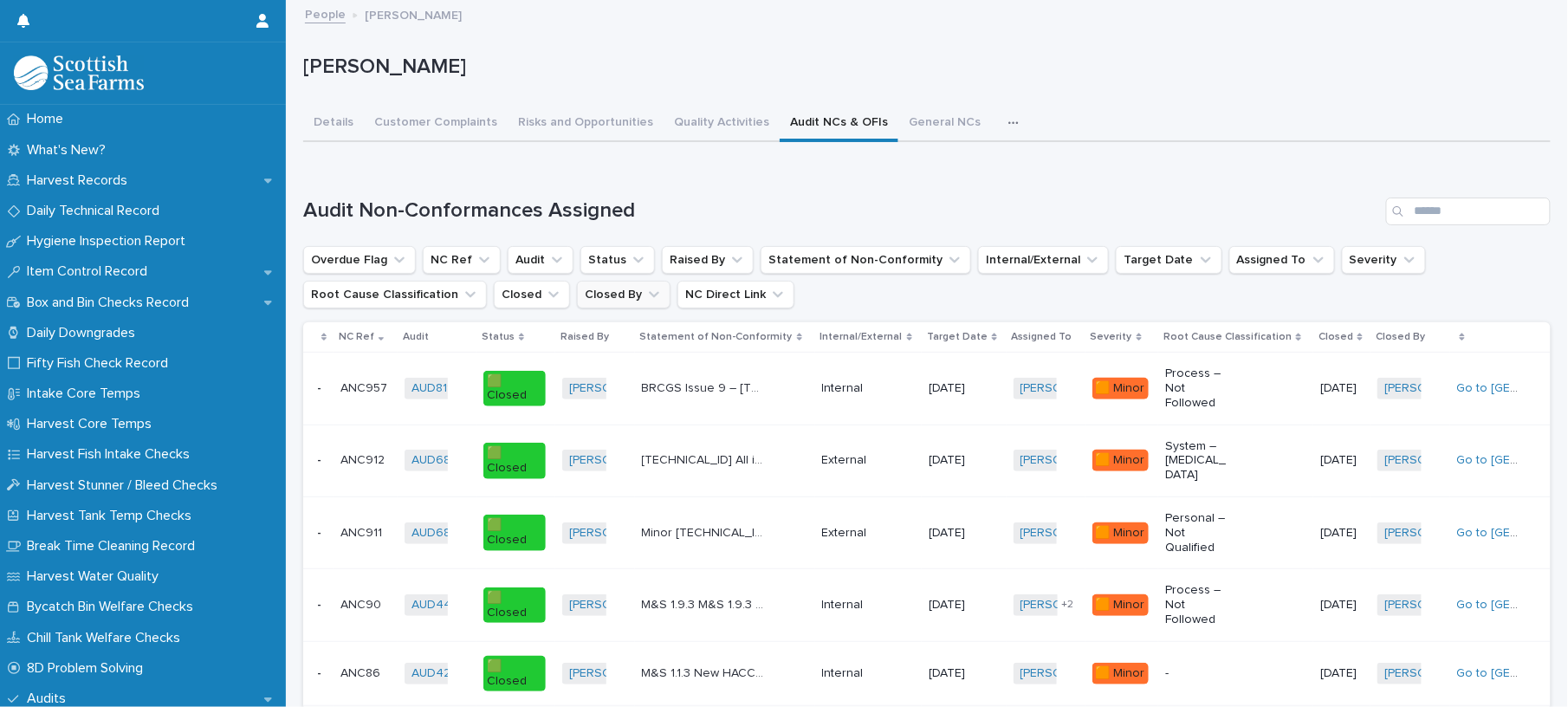
scroll to position [115, 0]
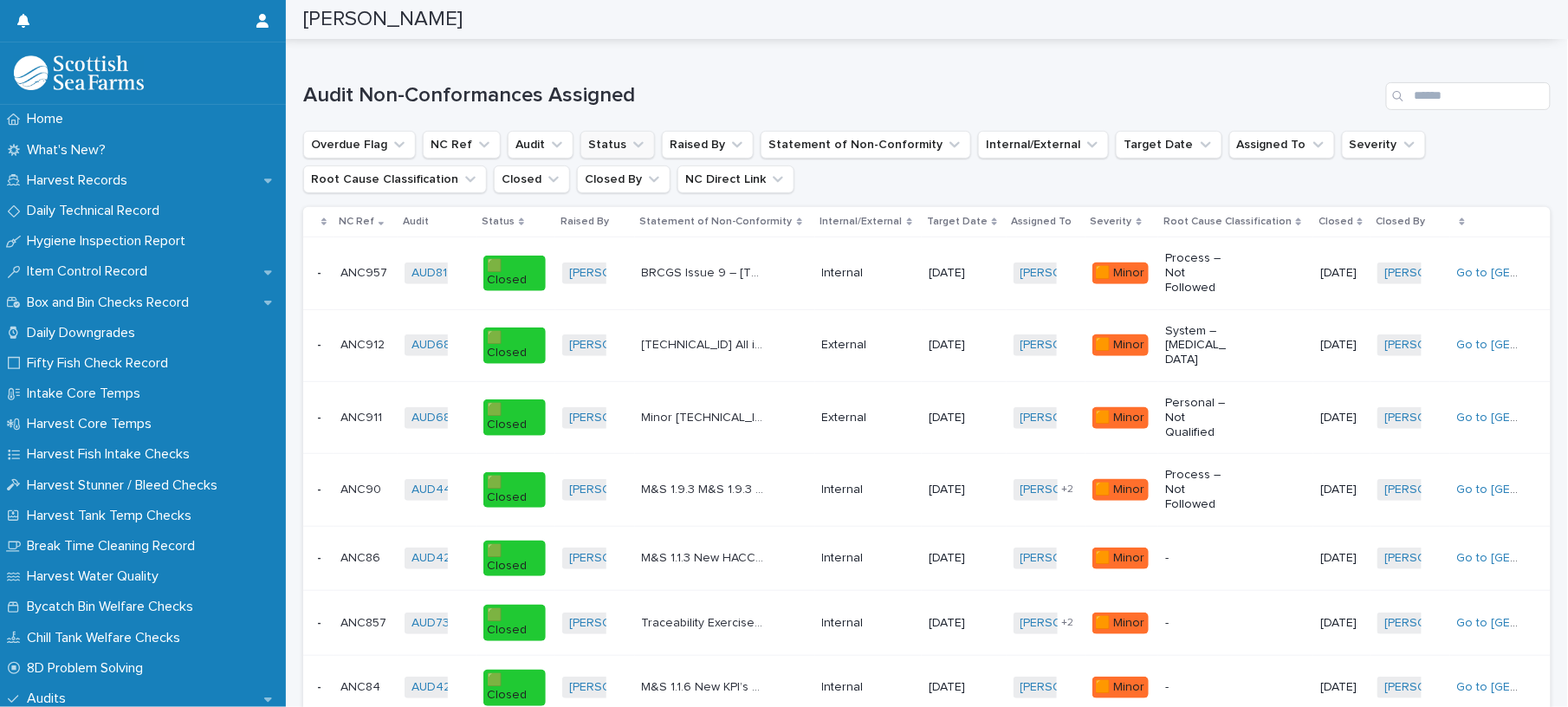
click at [611, 146] on button "Status" at bounding box center [617, 144] width 74 height 28
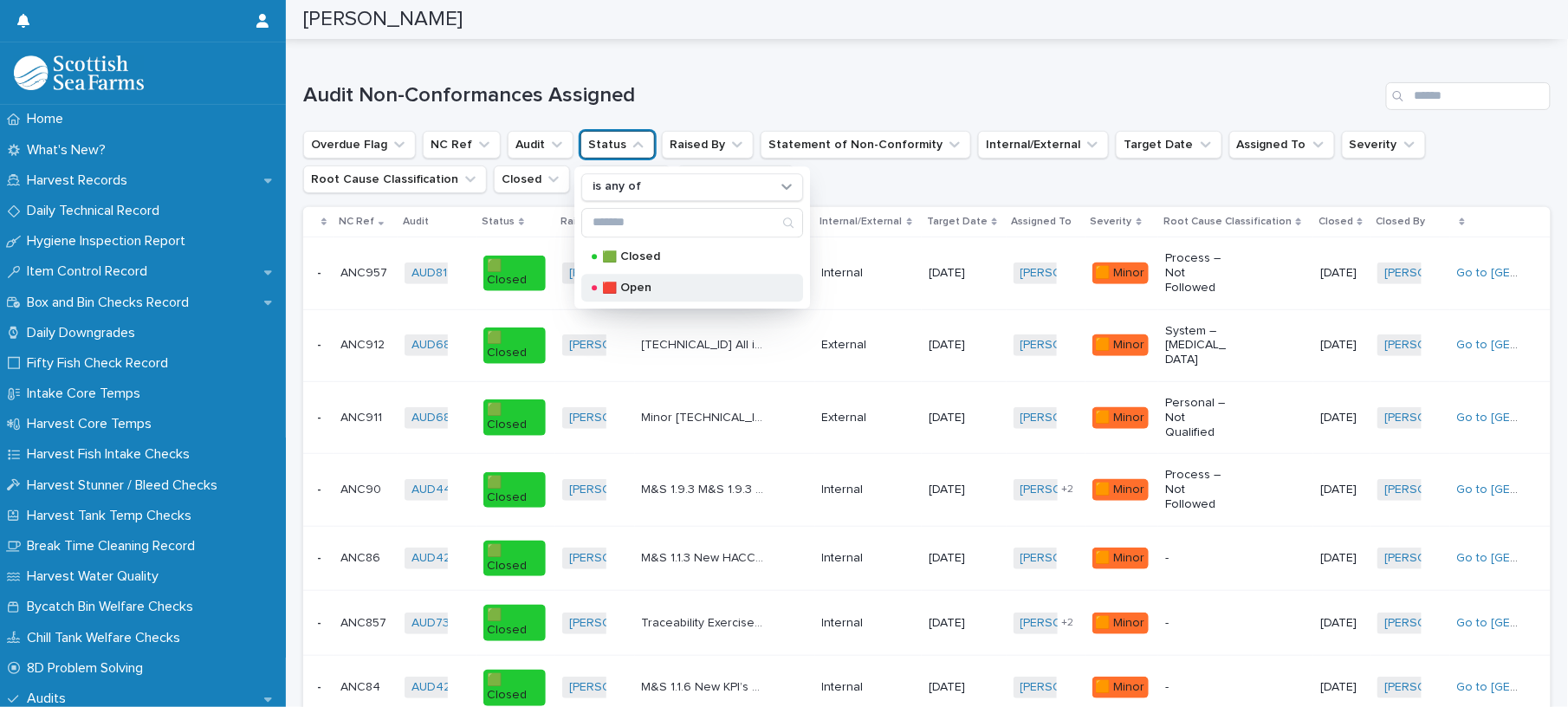
click at [625, 277] on div "🟥 Open" at bounding box center [692, 287] width 222 height 28
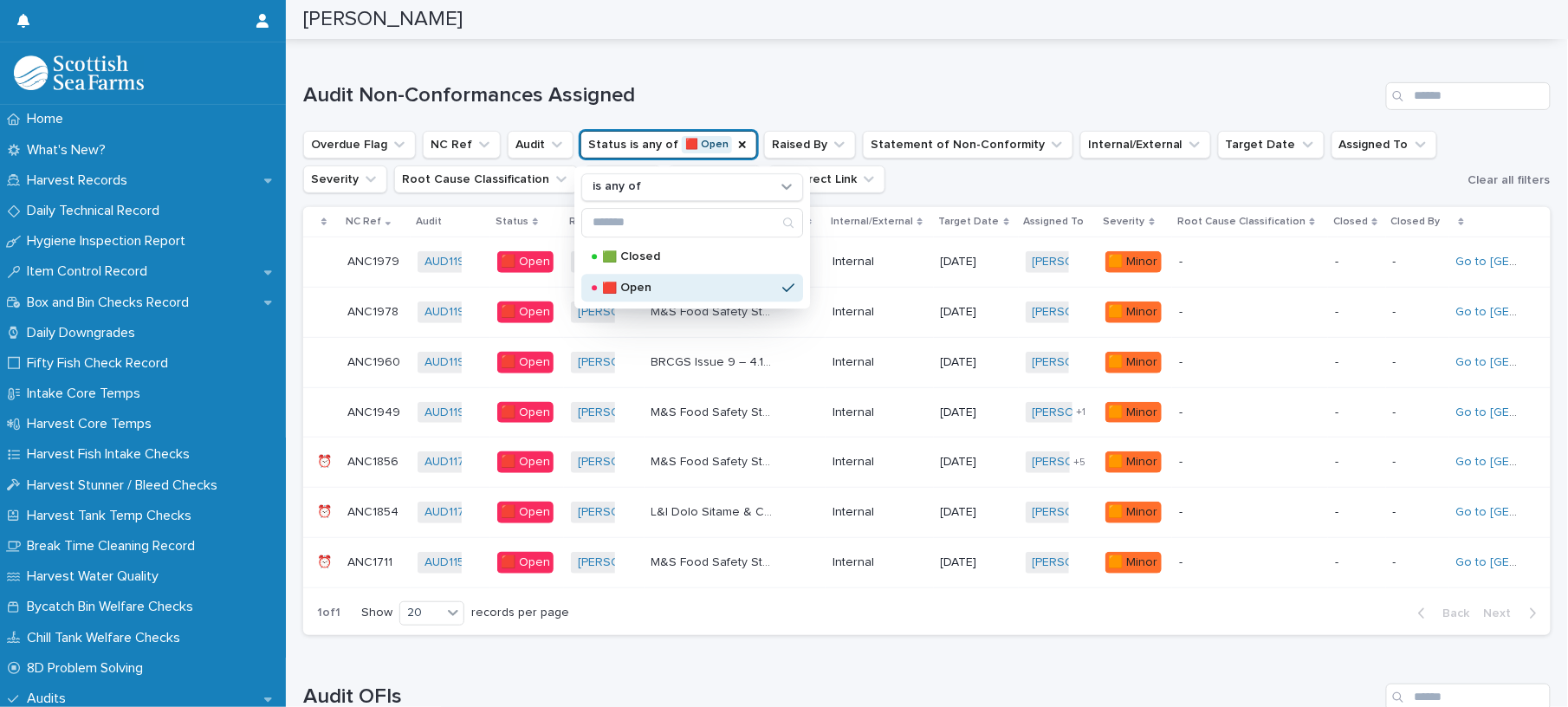
click at [899, 520] on div "Internal" at bounding box center [879, 513] width 93 height 29
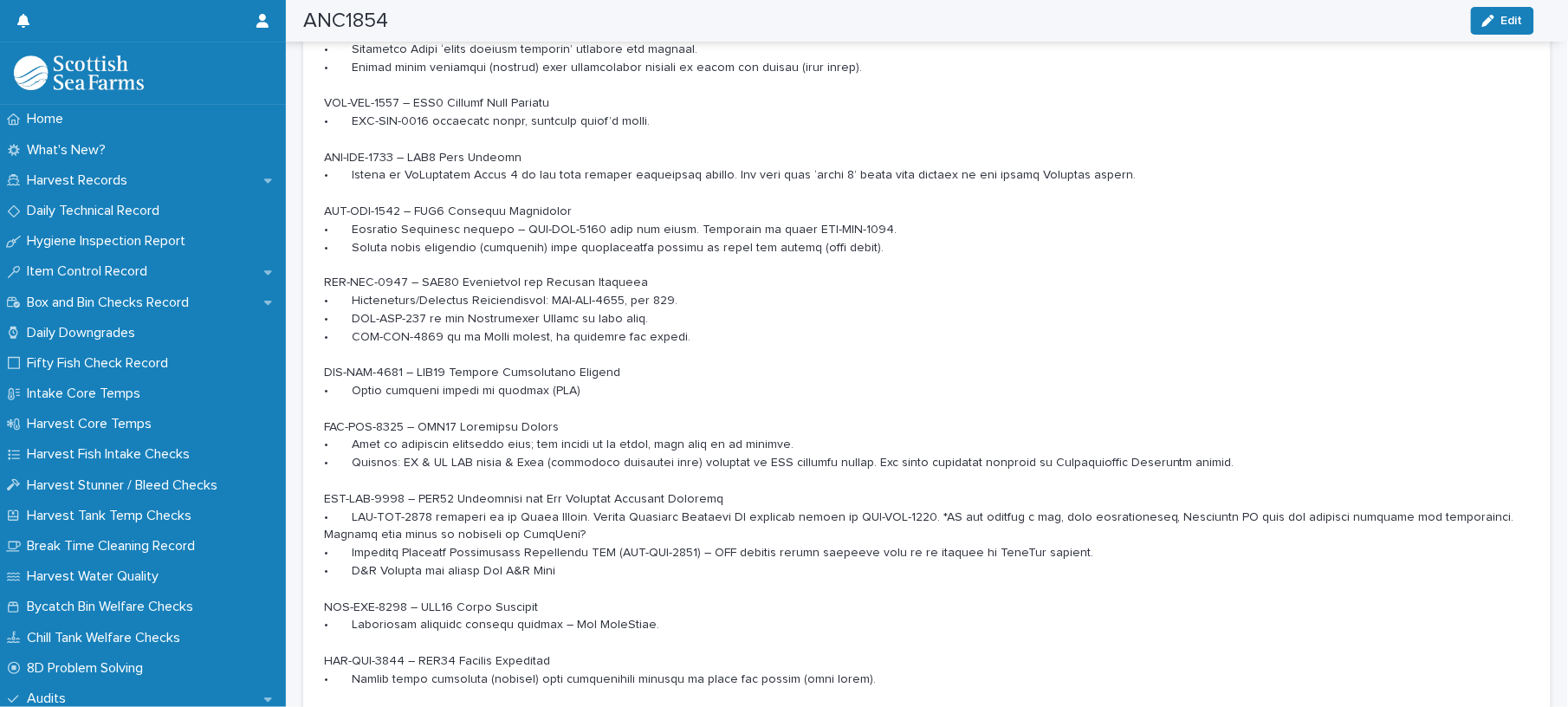
scroll to position [1040, 0]
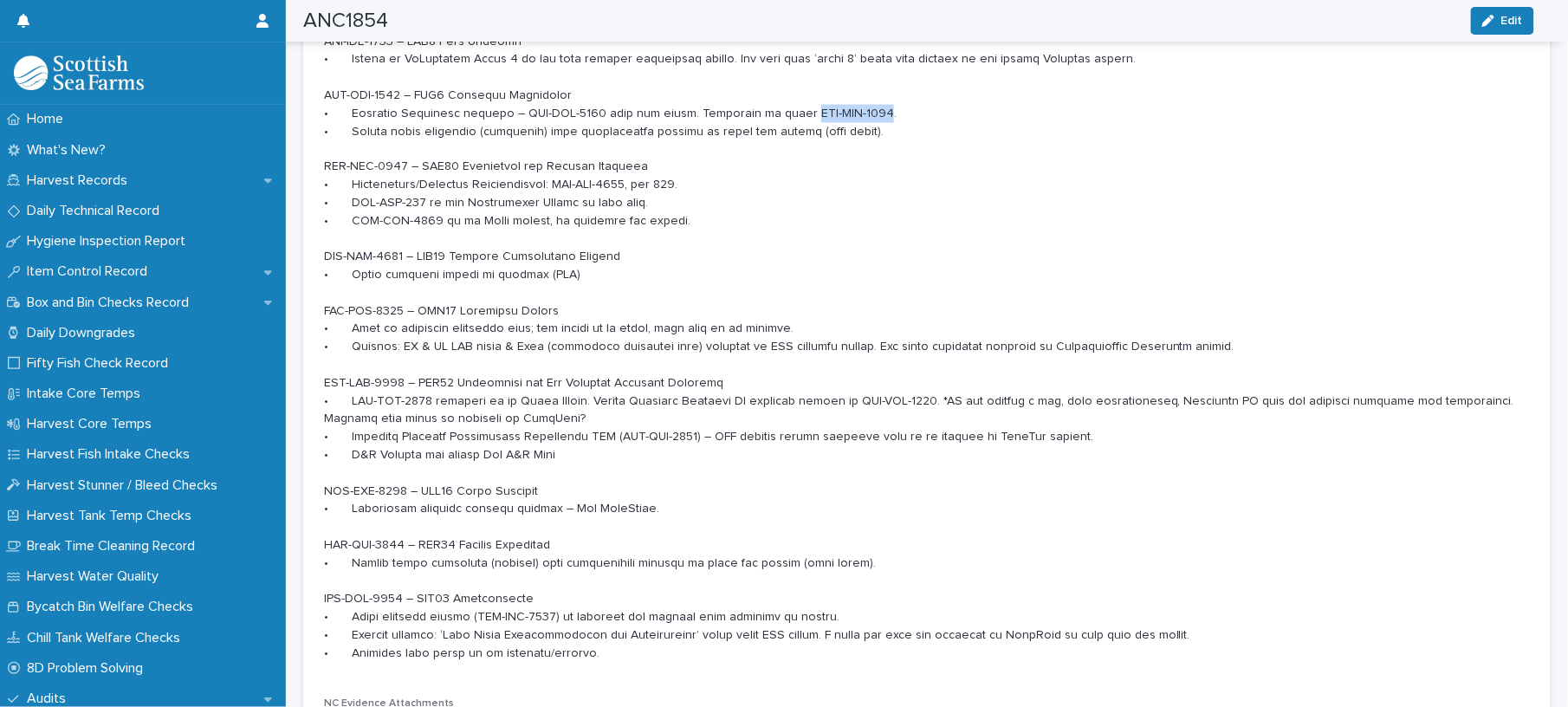
drag, startPoint x: 853, startPoint y: 108, endPoint x: 771, endPoint y: 116, distance: 82.4
click at [771, 116] on p at bounding box center [928, 168] width 1206 height 992
copy p "DOC-SOP-2358"
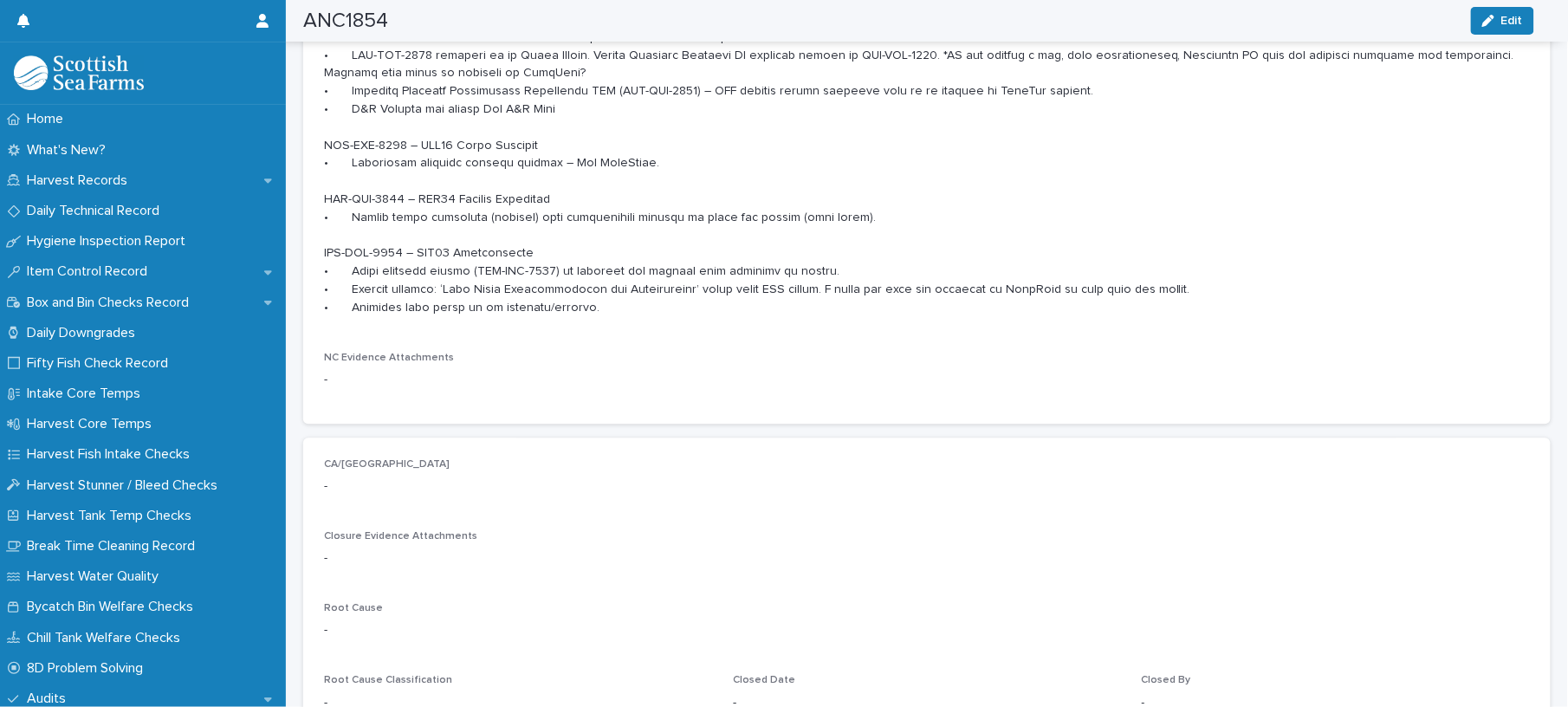
scroll to position [1270, 0]
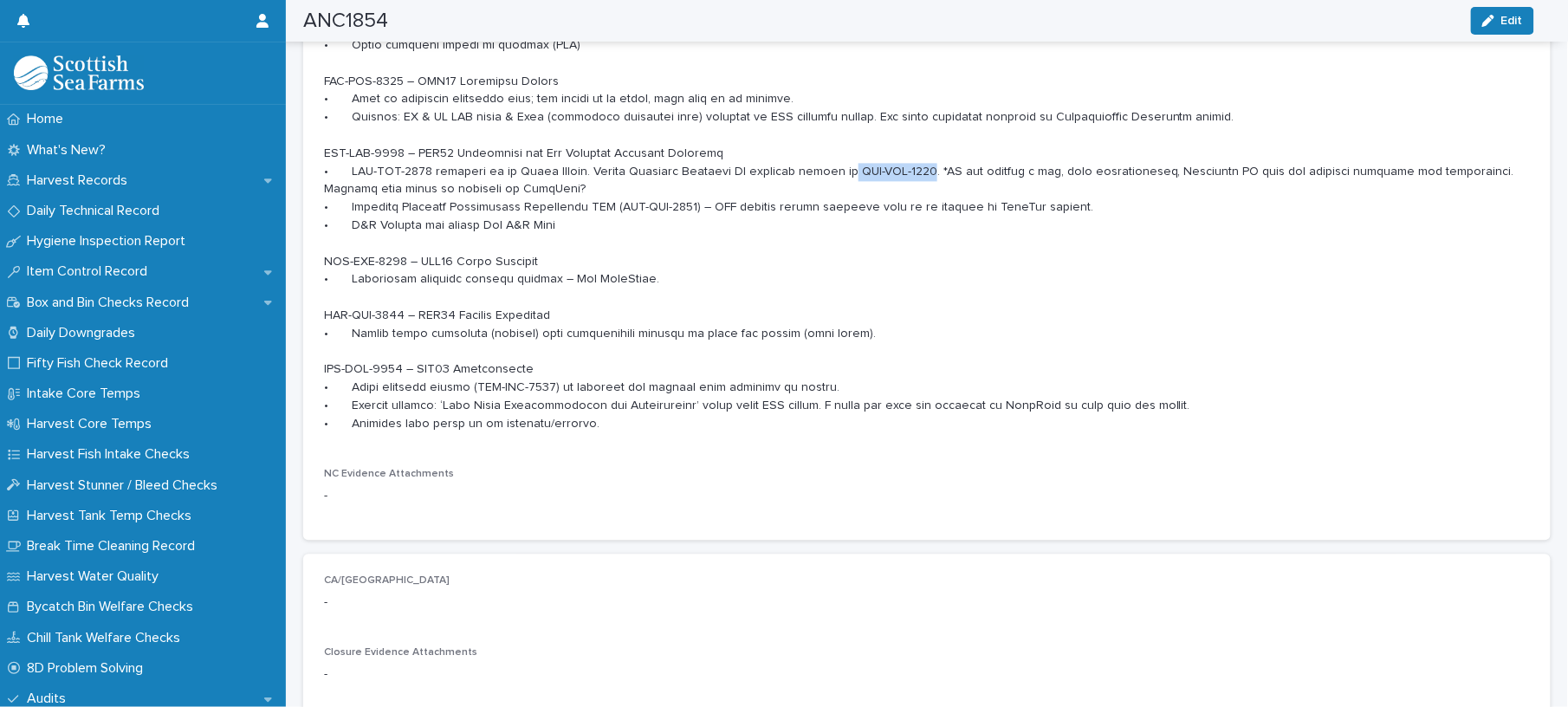
drag, startPoint x: 842, startPoint y: 169, endPoint x: 922, endPoint y: 169, distance: 80.0
drag, startPoint x: 922, startPoint y: 169, endPoint x: 905, endPoint y: 167, distance: 17.1
copy p "DOC-FOR-2211"
drag, startPoint x: 692, startPoint y: 199, endPoint x: 612, endPoint y: 208, distance: 80.5
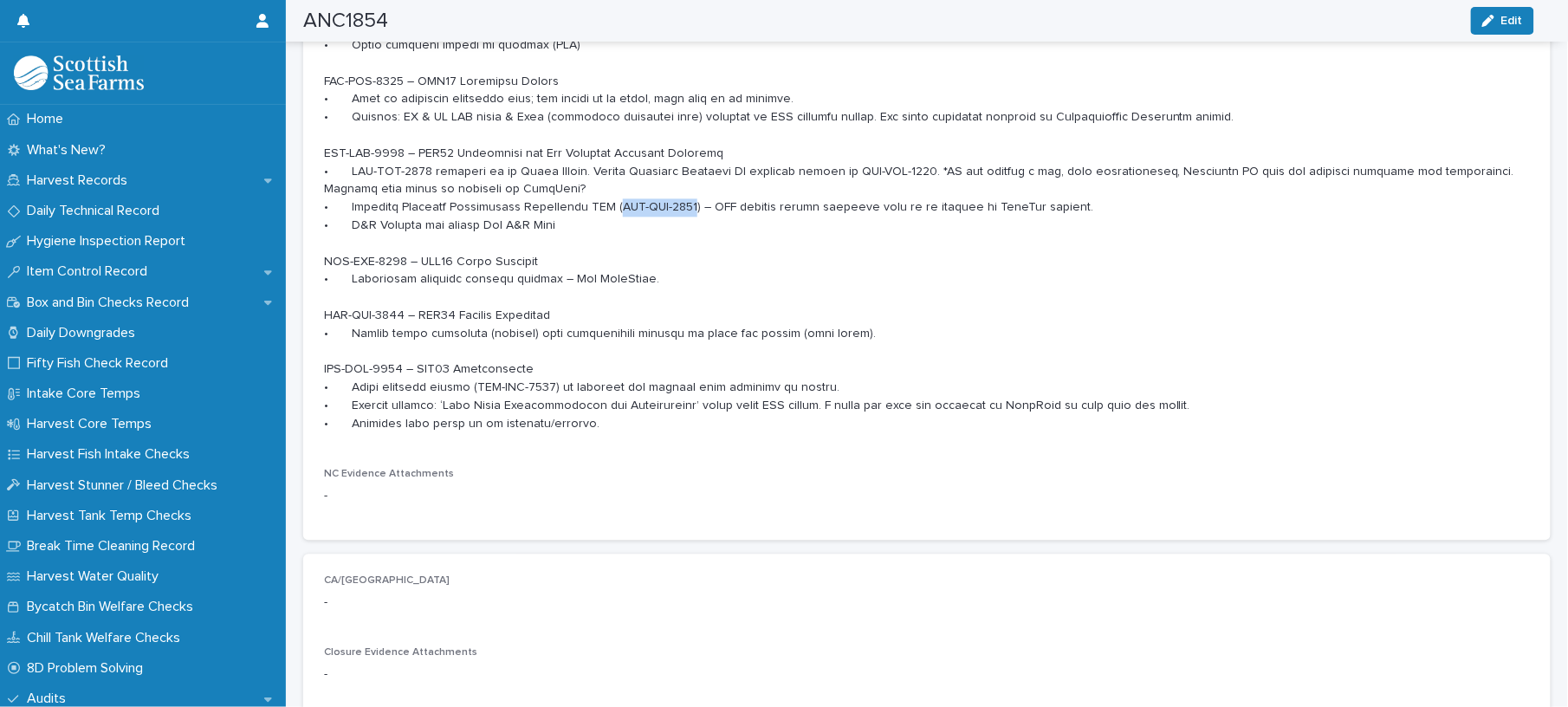
copy p "DOC-FOR-2003"
